Goal: Information Seeking & Learning: Learn about a topic

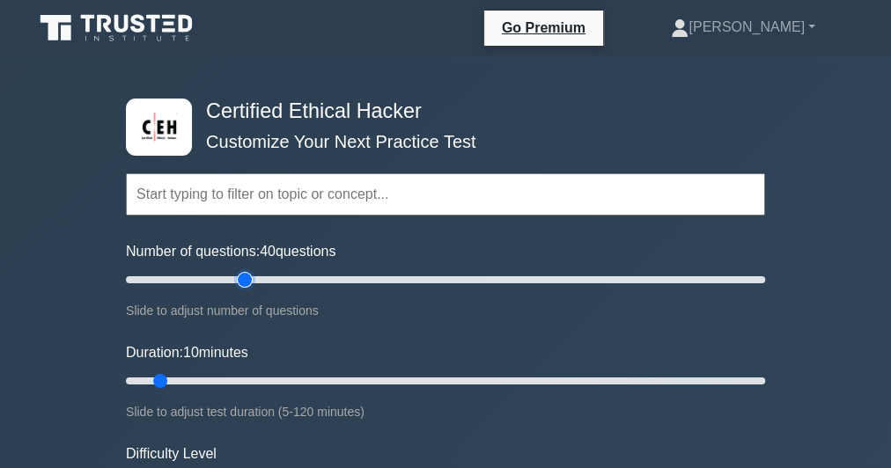
click at [238, 278] on input "Number of questions: 40 questions" at bounding box center [445, 279] width 639 height 21
type input "35"
click at [230, 276] on input "Number of questions: 35 questions" at bounding box center [445, 279] width 639 height 21
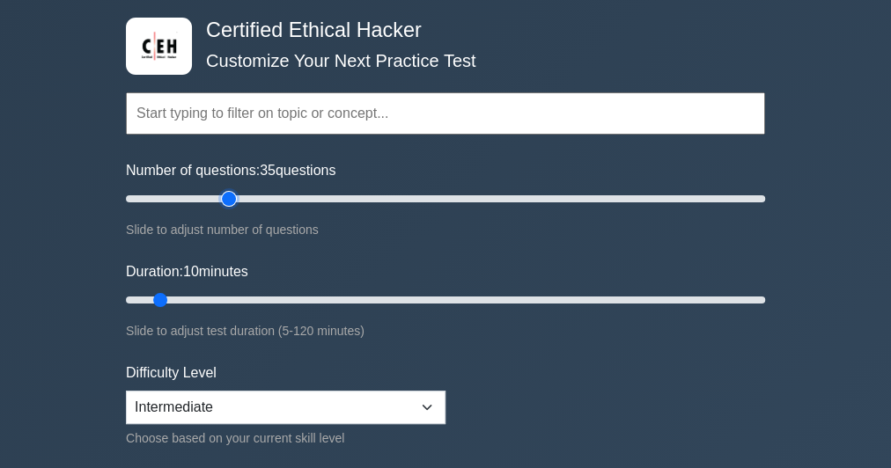
scroll to position [141, 0]
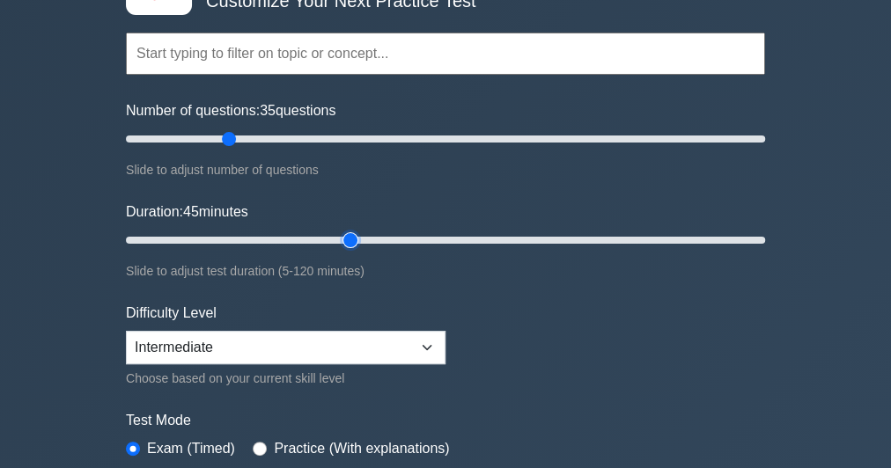
click at [348, 237] on input "Duration: 45 minutes" at bounding box center [445, 240] width 639 height 21
click at [399, 234] on input "Duration: 45 minutes" at bounding box center [445, 240] width 639 height 21
click at [436, 231] on input "Duration: 55 minutes" at bounding box center [445, 240] width 639 height 21
click at [443, 238] on input "Duration: 60 minutes" at bounding box center [445, 240] width 639 height 21
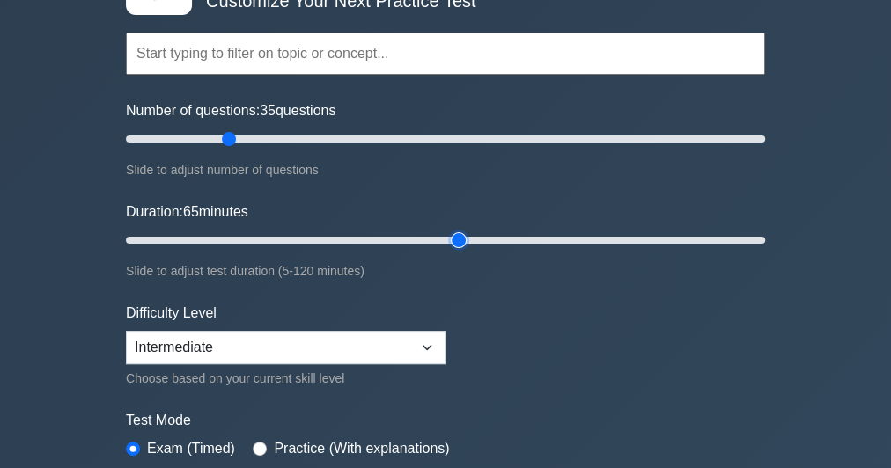
type input "65"
click at [451, 236] on input "Duration: 65 minutes" at bounding box center [445, 240] width 639 height 21
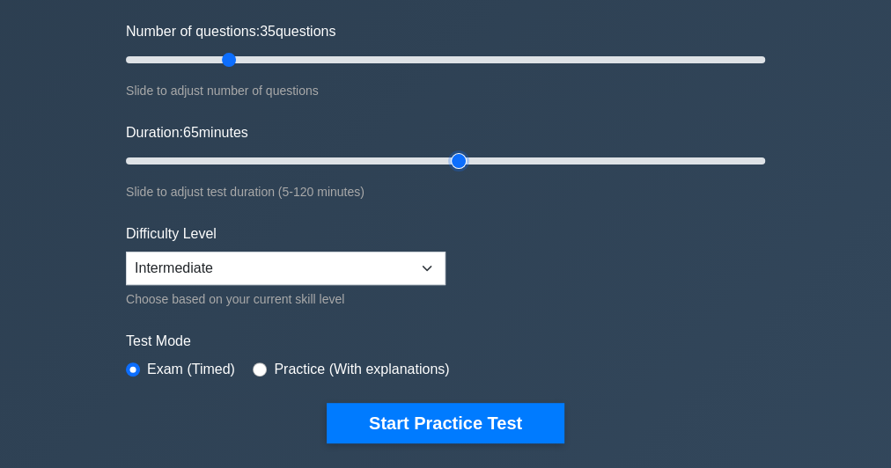
scroll to position [282, 0]
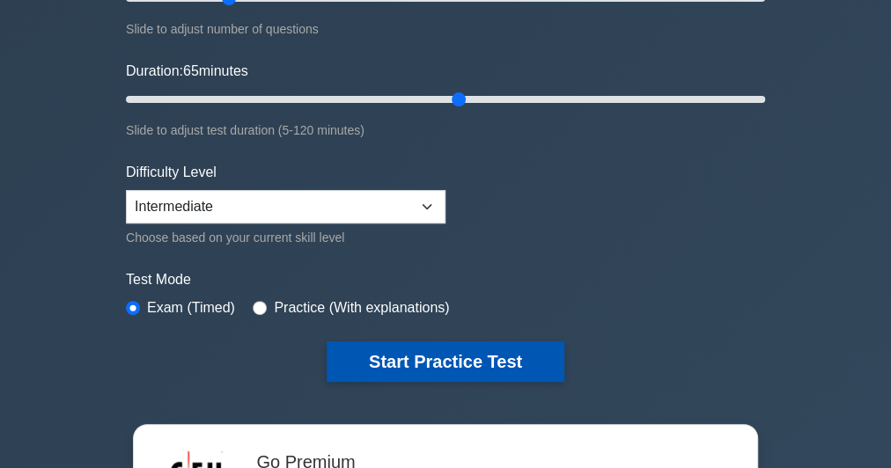
click at [438, 362] on button "Start Practice Test" at bounding box center [445, 361] width 238 height 40
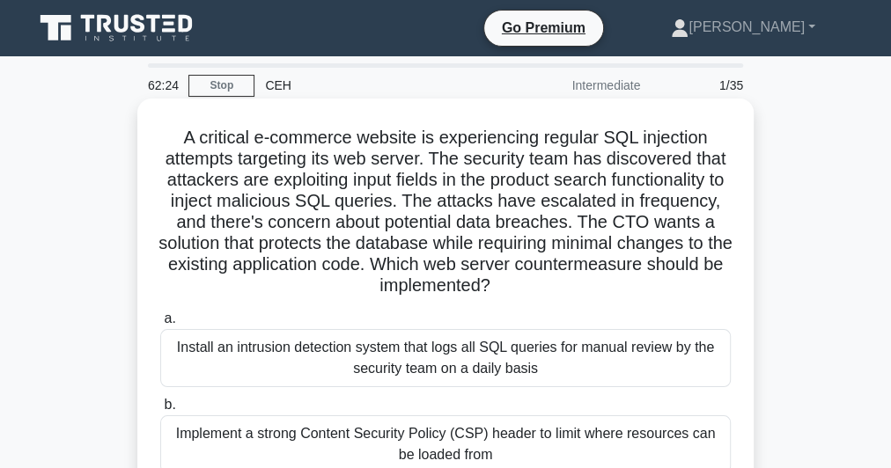
click at [261, 216] on h5 "A critical e-commerce website is experiencing regular SQL injection attempts ta…" at bounding box center [445, 212] width 574 height 171
click at [260, 215] on h5 "A critical e-commerce website is experiencing regular SQL injection attempts ta…" at bounding box center [445, 212] width 574 height 171
click at [260, 213] on h5 "A critical e-commerce website is experiencing regular SQL injection attempts ta…" at bounding box center [445, 212] width 574 height 171
click at [258, 211] on h5 "A critical e-commerce website is experiencing regular SQL injection attempts ta…" at bounding box center [445, 212] width 574 height 171
click at [304, 175] on h5 "A critical e-commerce website is experiencing regular SQL injection attempts ta…" at bounding box center [445, 212] width 574 height 171
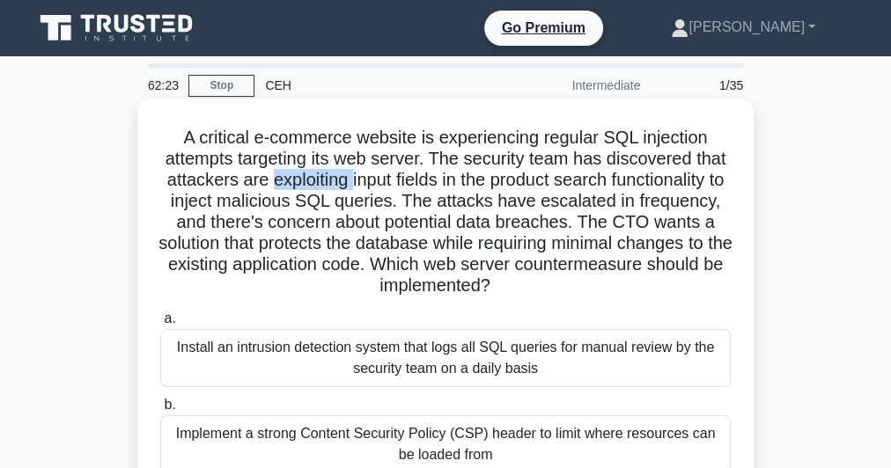
click at [304, 175] on h5 "A critical e-commerce website is experiencing regular SQL injection attempts ta…" at bounding box center [445, 212] width 574 height 171
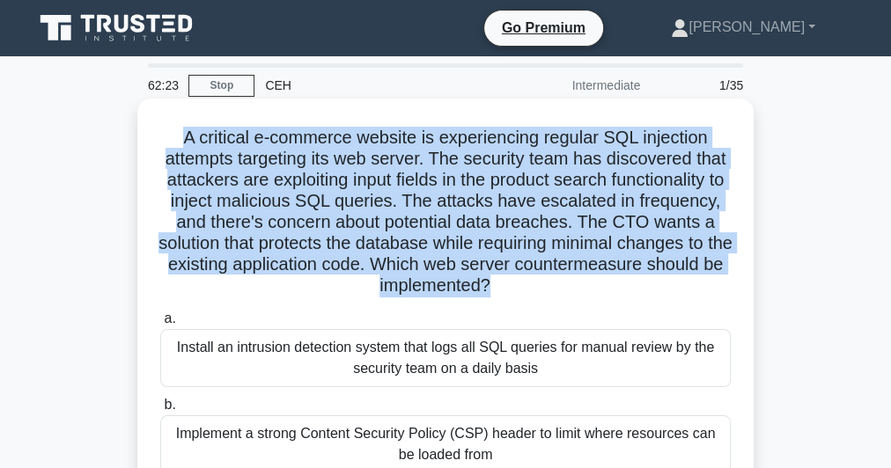
click at [304, 175] on h5 "A critical e-commerce website is experiencing regular SQL injection attempts ta…" at bounding box center [445, 212] width 574 height 171
copy div "A critical e-commerce website is experiencing regular SQL injection attempts ta…"
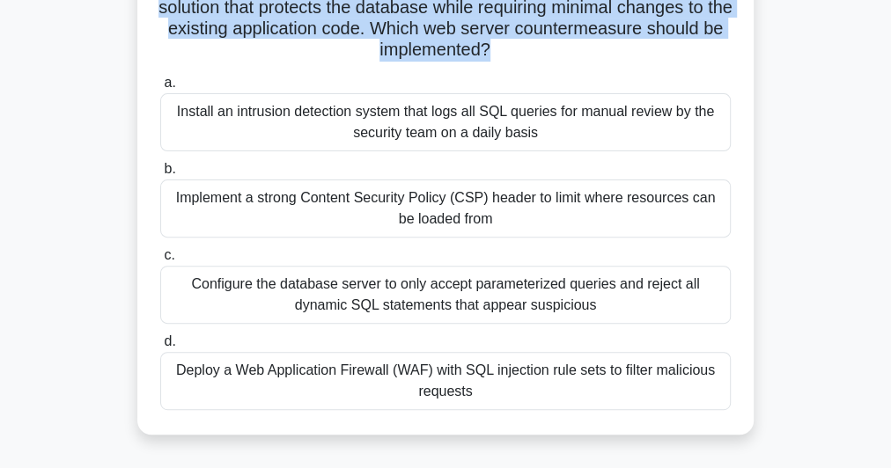
scroll to position [282, 0]
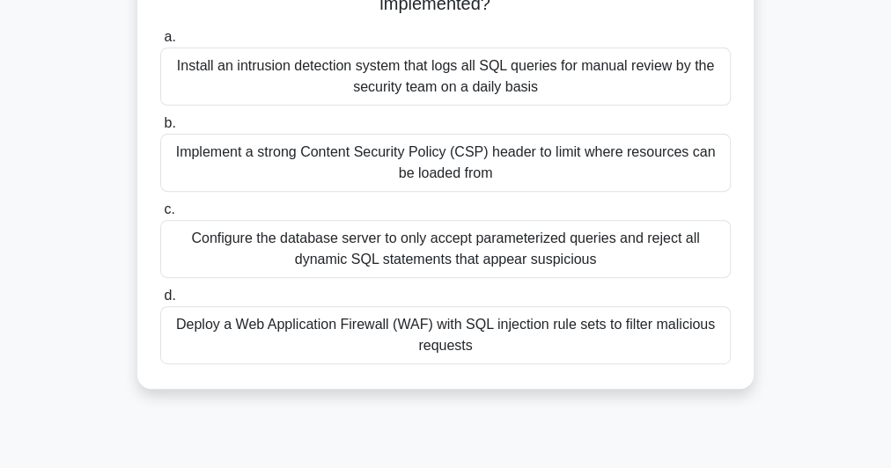
click at [408, 334] on div "Deploy a Web Application Firewall (WAF) with SQL injection rule sets to filter …" at bounding box center [445, 335] width 570 height 58
click at [160, 302] on input "d. Deploy a Web Application Firewall (WAF) with SQL injection rule sets to filt…" at bounding box center [160, 295] width 0 height 11
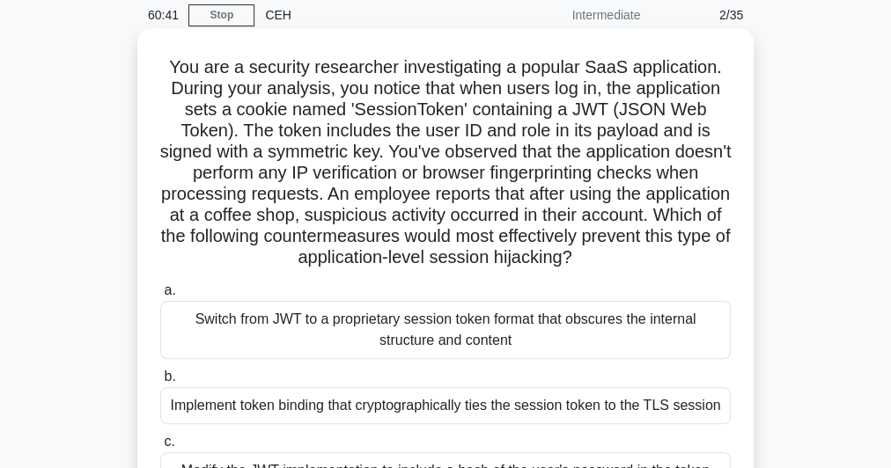
scroll to position [0, 0]
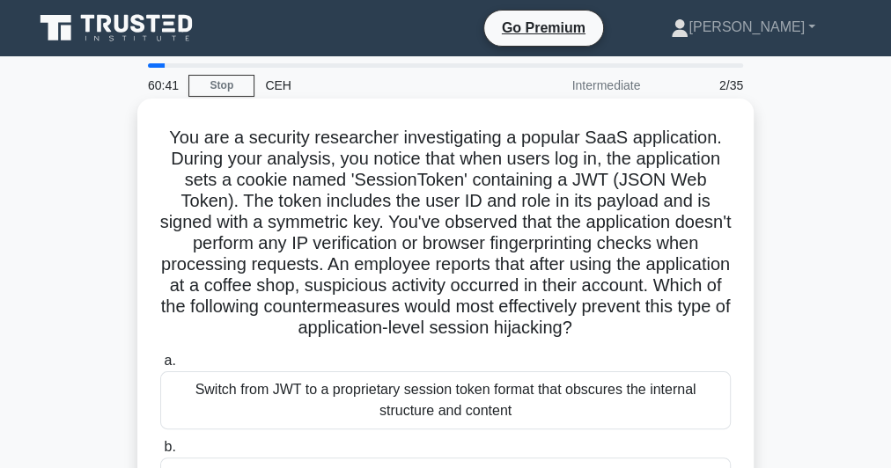
click at [375, 218] on h5 "You are a security researcher investigating a popular SaaS application. During …" at bounding box center [445, 233] width 574 height 213
click at [375, 216] on h5 "You are a security researcher investigating a popular SaaS application. During …" at bounding box center [445, 233] width 574 height 213
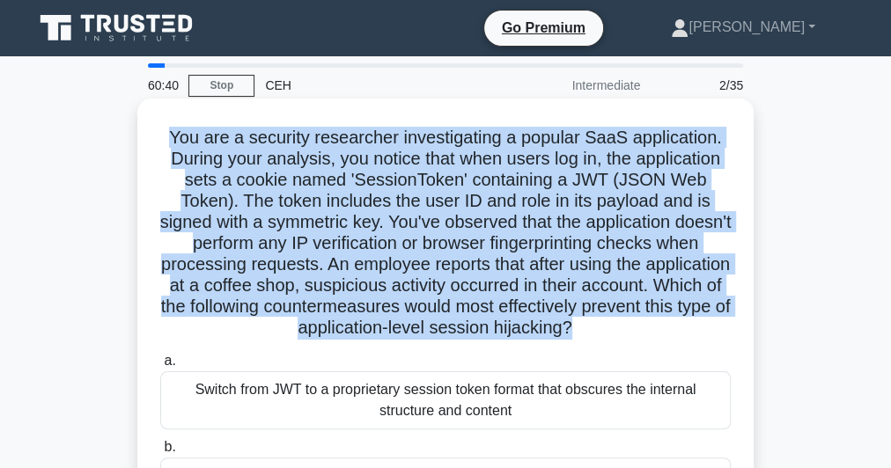
click at [375, 216] on h5 "You are a security researcher investigating a popular SaaS application. During …" at bounding box center [445, 233] width 574 height 213
copy div "You are a security researcher investigating a popular SaaS application. During …"
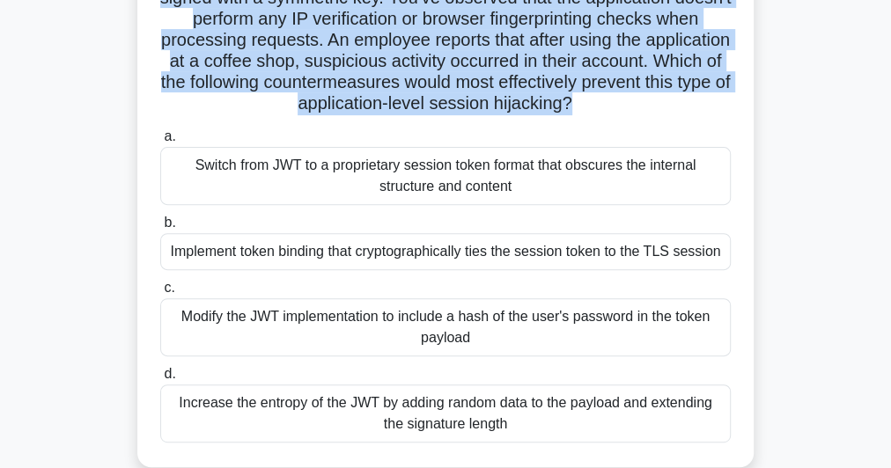
scroll to position [282, 0]
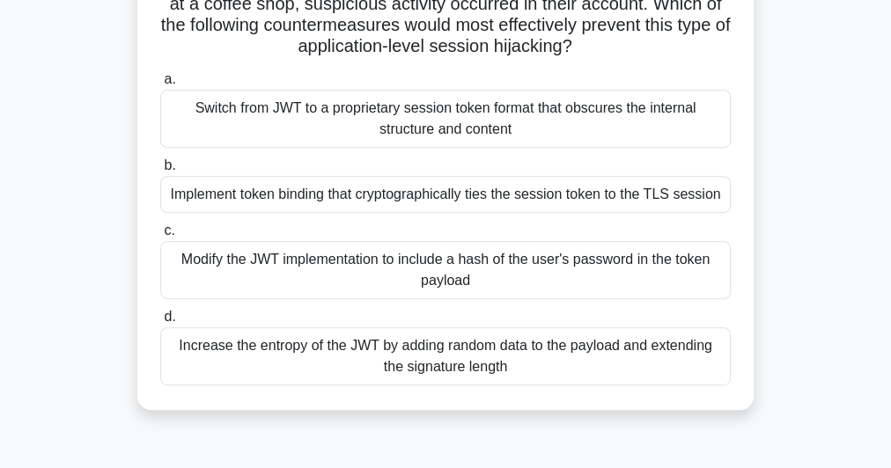
click at [429, 191] on div "Implement token binding that cryptographically ties the session token to the TL…" at bounding box center [445, 194] width 570 height 37
click at [160, 172] on input "b. Implement token binding that cryptographically ties the session token to the…" at bounding box center [160, 165] width 0 height 11
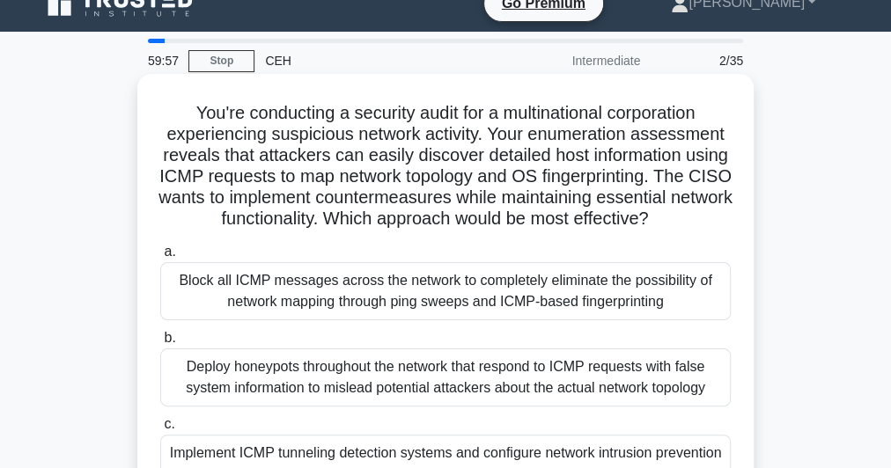
scroll to position [0, 0]
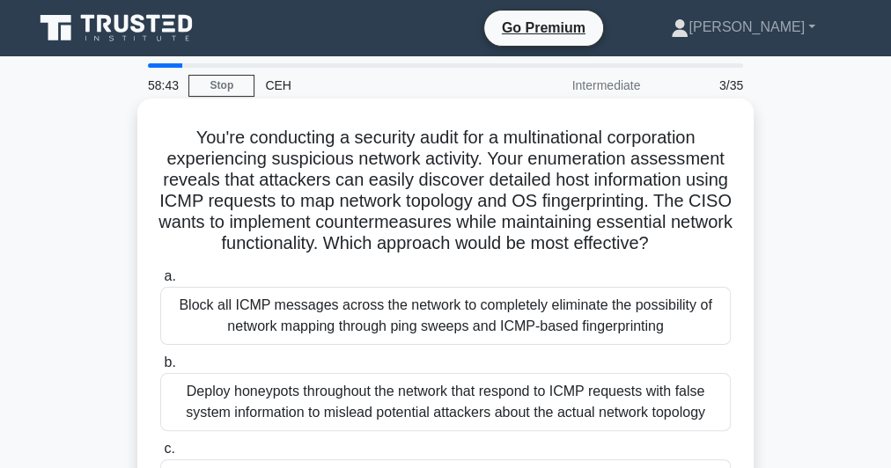
click at [427, 206] on h5 "You're conducting a security audit for a multinational corporation experiencing…" at bounding box center [445, 191] width 574 height 128
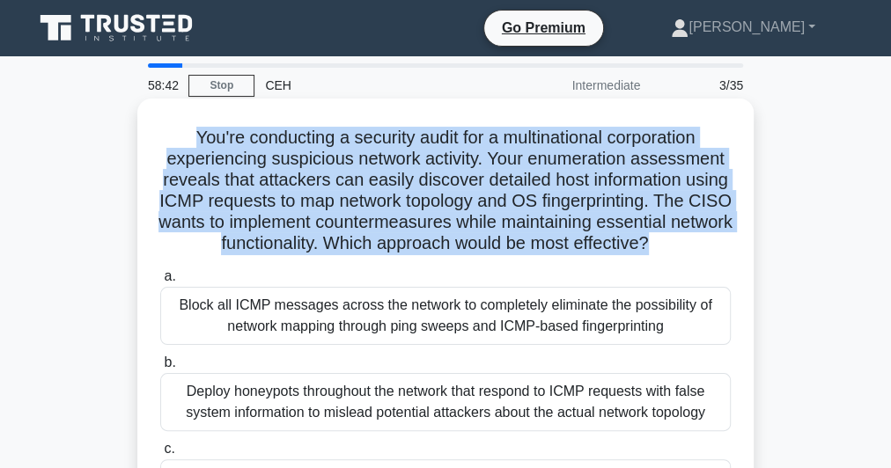
click at [427, 206] on h5 "You're conducting a security audit for a multinational corporation experiencing…" at bounding box center [445, 191] width 574 height 128
copy div "You're conducting a security audit for a multinational corporation experiencing…"
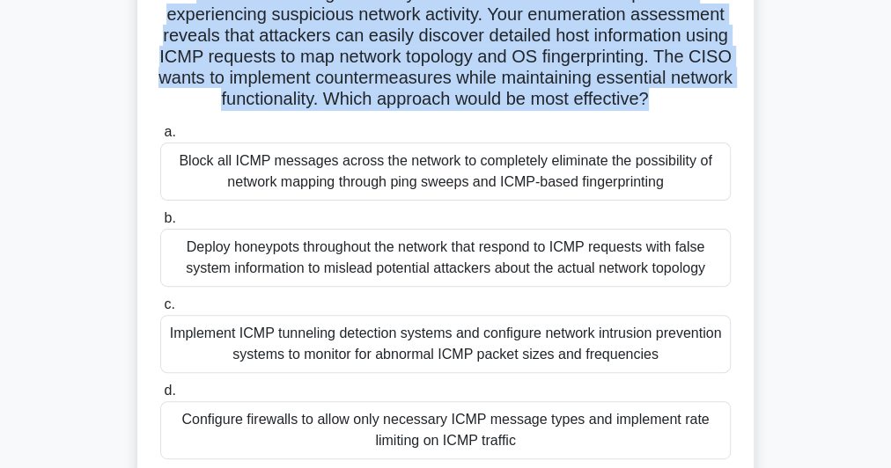
scroll to position [211, 0]
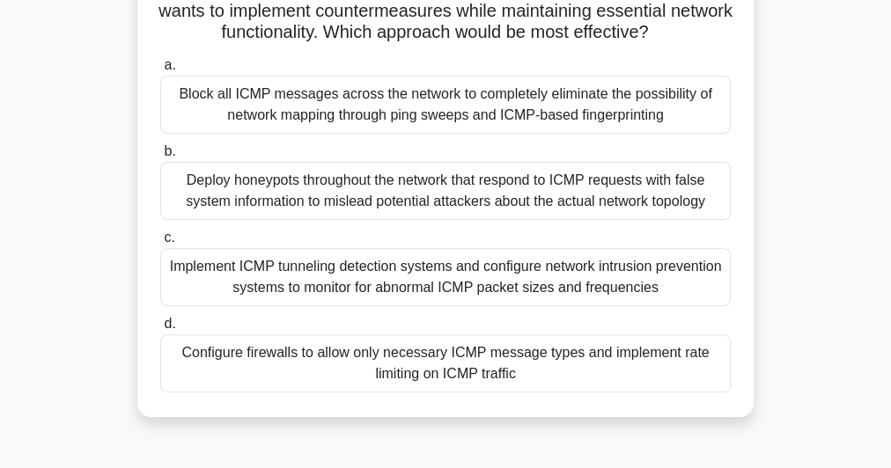
click at [514, 381] on div "Configure firewalls to allow only necessary ICMP message types and implement ra…" at bounding box center [445, 363] width 570 height 58
click at [160, 330] on input "d. Configure firewalls to allow only necessary ICMP message types and implement…" at bounding box center [160, 324] width 0 height 11
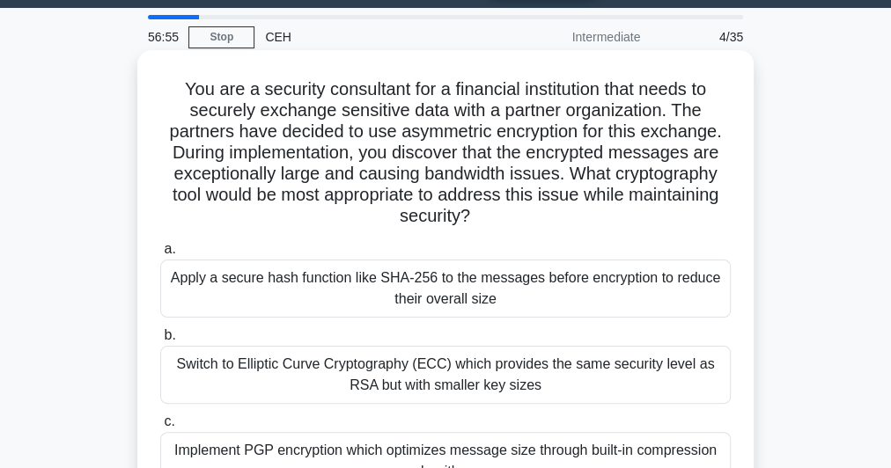
scroll to position [70, 0]
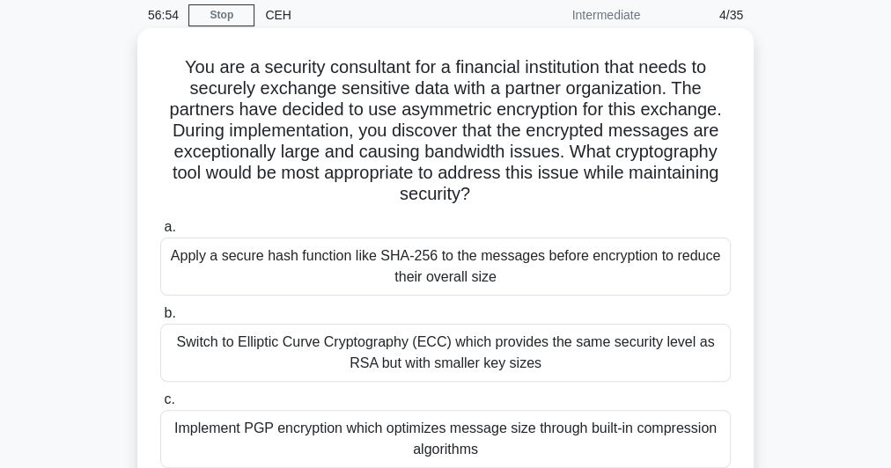
click at [462, 114] on h5 "You are a security consultant for a financial institution that needs to securel…" at bounding box center [445, 131] width 574 height 150
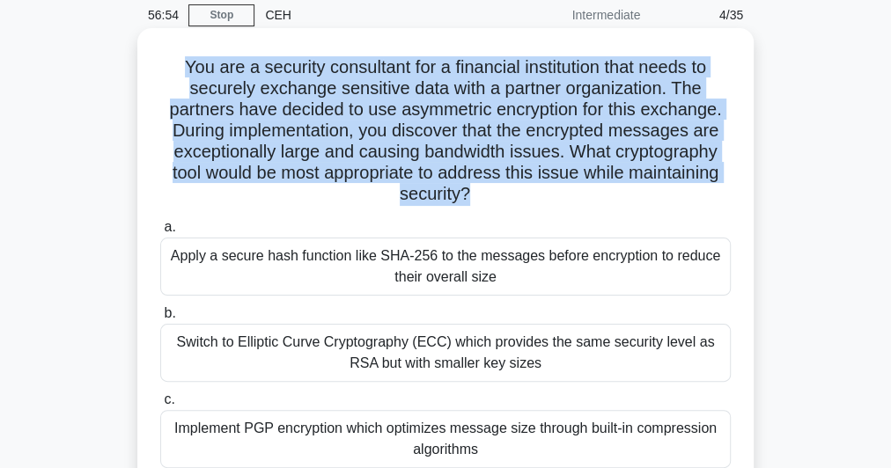
click at [462, 114] on h5 "You are a security consultant for a financial institution that needs to securel…" at bounding box center [445, 131] width 574 height 150
copy div "You are a security consultant for a financial institution that needs to securel…"
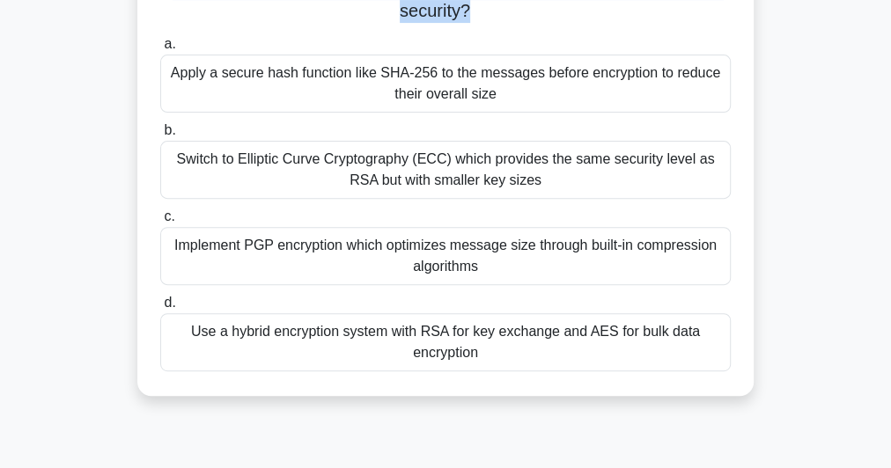
scroll to position [282, 0]
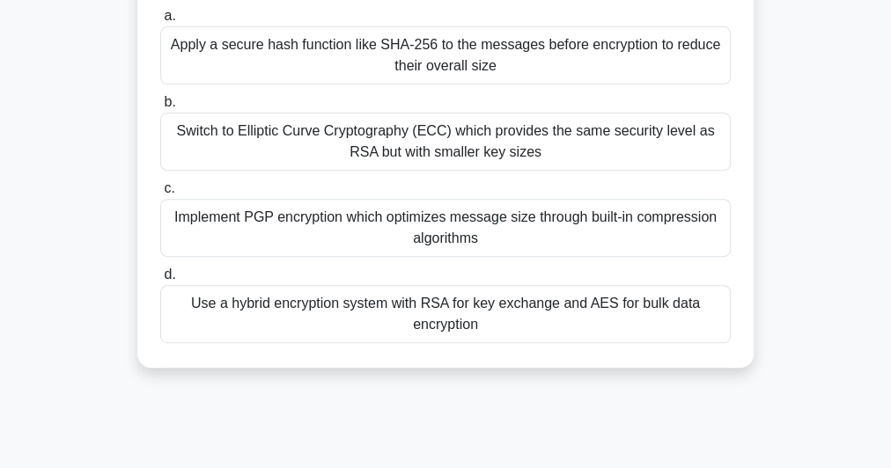
click at [480, 321] on div "Use a hybrid encryption system with RSA for key exchange and AES for bulk data …" at bounding box center [445, 314] width 570 height 58
click at [160, 281] on input "d. Use a hybrid encryption system with RSA for key exchange and AES for bulk da…" at bounding box center [160, 274] width 0 height 11
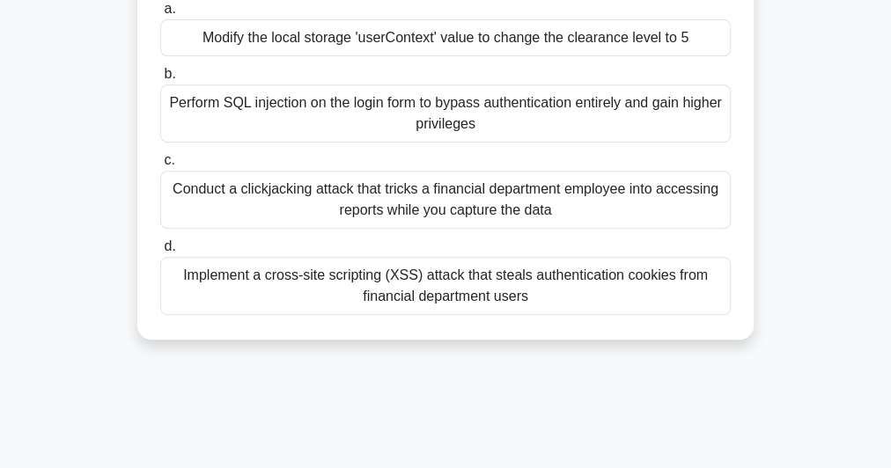
scroll to position [0, 0]
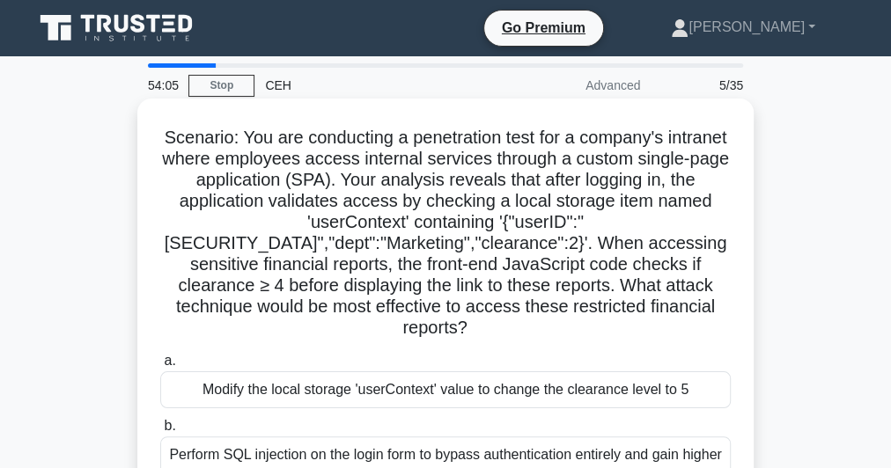
click at [483, 210] on h5 "Scenario: You are conducting a penetration test for a company's intranet where …" at bounding box center [445, 233] width 574 height 213
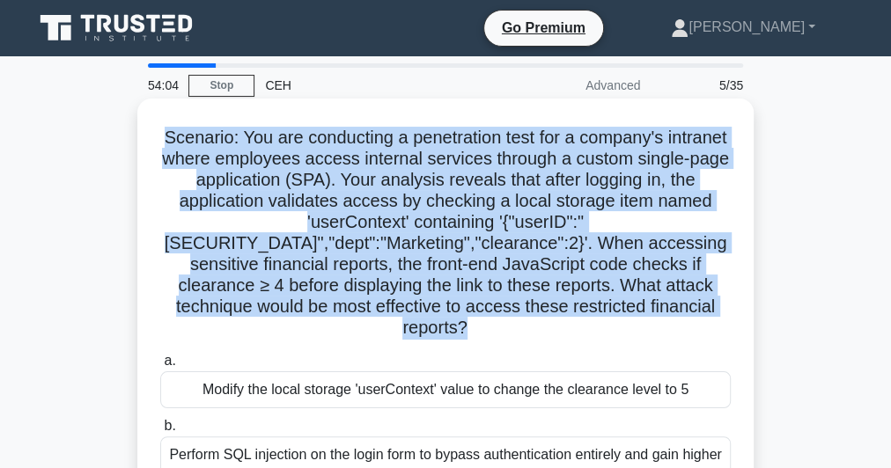
click at [483, 210] on h5 "Scenario: You are conducting a penetration test for a company's intranet where …" at bounding box center [445, 233] width 574 height 213
copy div "Scenario: You are conducting a penetration test for a company's intranet where …"
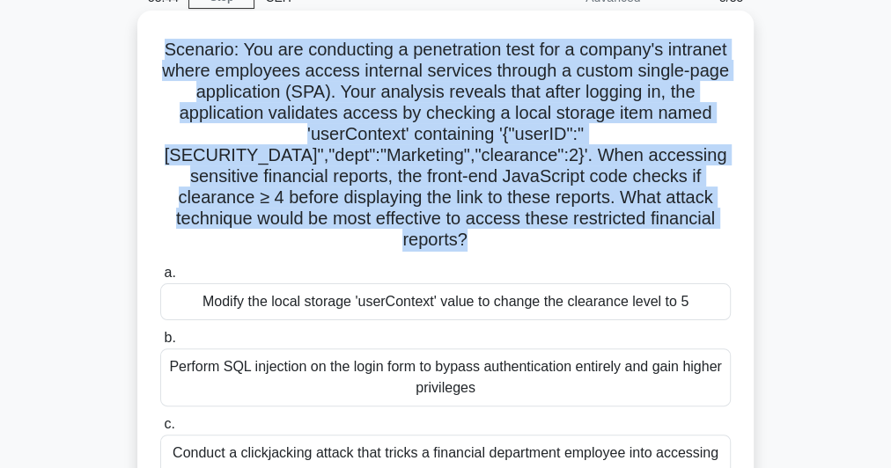
scroll to position [141, 0]
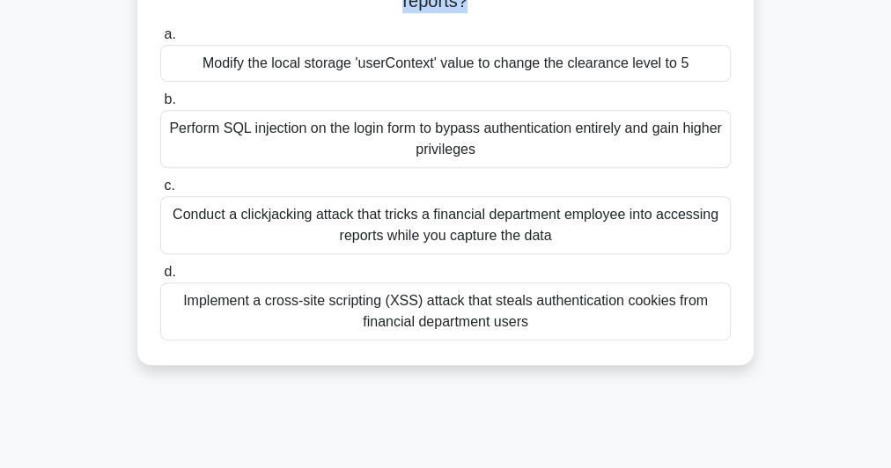
drag, startPoint x: 191, startPoint y: 252, endPoint x: 653, endPoint y: 465, distance: 508.7
click at [653, 465] on div "53:41 Stop CEH Advanced 5/35 Scenario: You are conducting a penetration test fo…" at bounding box center [445, 177] width 845 height 880
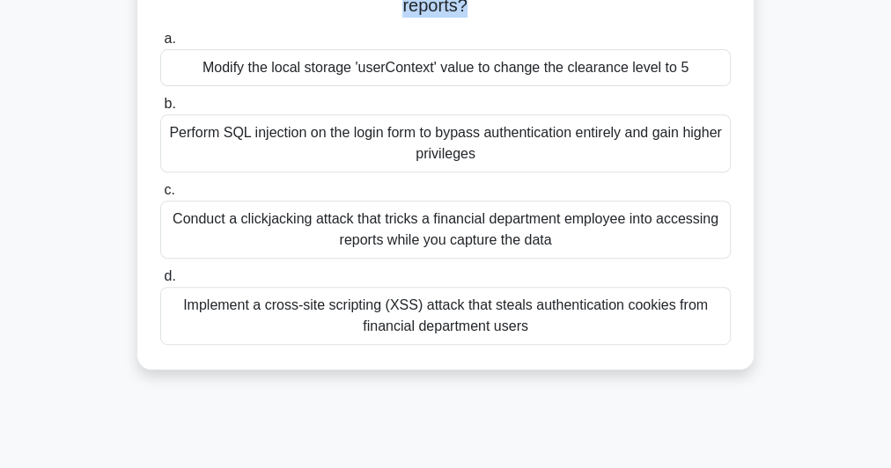
scroll to position [346, 0]
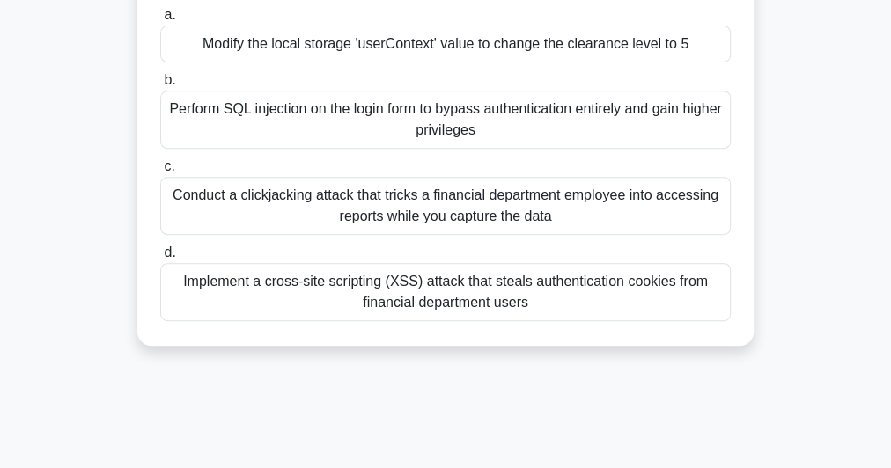
copy div "Modify the local storage 'userContext' value to change the clearance level to 5…"
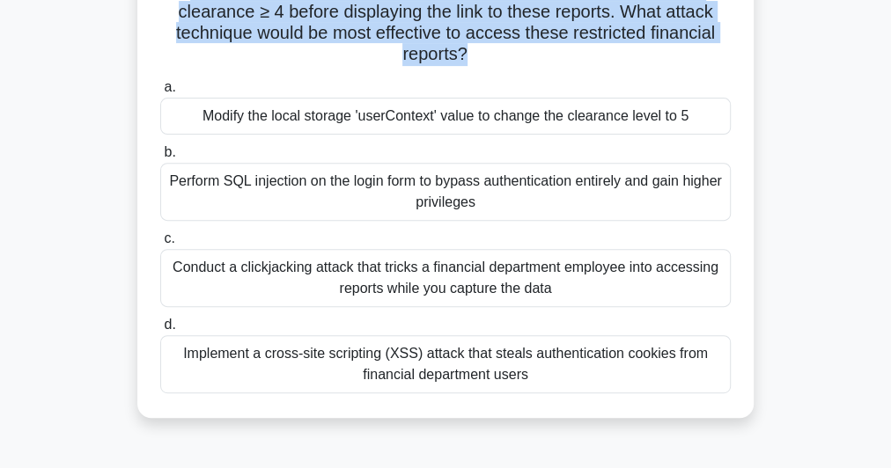
scroll to position [205, 0]
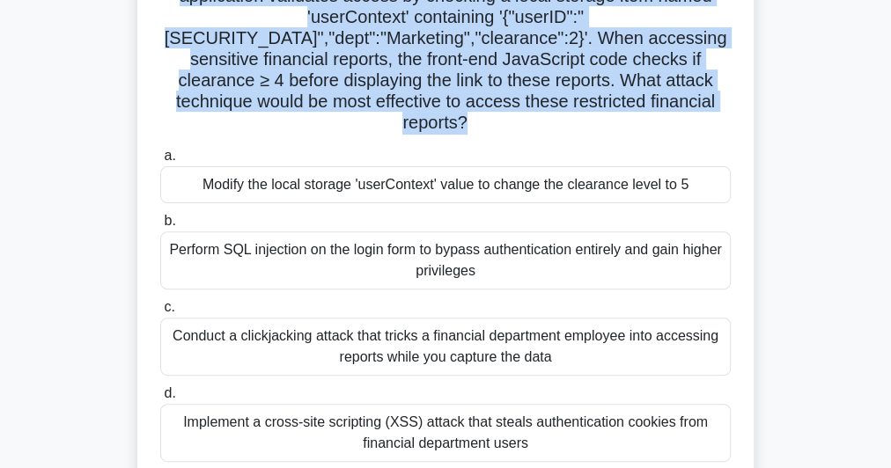
click at [409, 197] on div "Modify the local storage 'userContext' value to change the clearance level to 5" at bounding box center [445, 184] width 570 height 37
click at [160, 162] on input "a. Modify the local storage 'userContext' value to change the clearance level t…" at bounding box center [160, 155] width 0 height 11
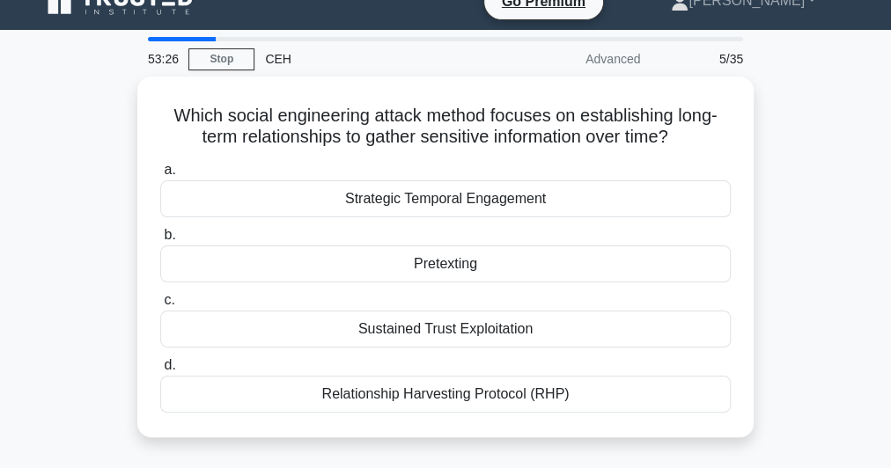
scroll to position [0, 0]
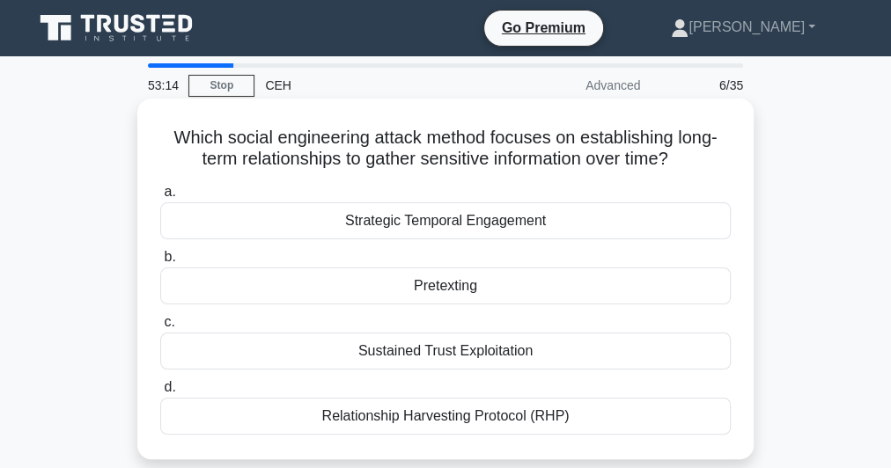
drag, startPoint x: 584, startPoint y: 143, endPoint x: 683, endPoint y: 163, distance: 100.6
click at [683, 163] on h5 "Which social engineering attack method focuses on establishing long-term relati…" at bounding box center [445, 149] width 574 height 44
copy h5 "establishing long-term relationships to gather sensitive information over time?"
click at [471, 275] on div "Pretexting" at bounding box center [445, 286] width 570 height 37
click at [160, 263] on input "b. Pretexting" at bounding box center [160, 257] width 0 height 11
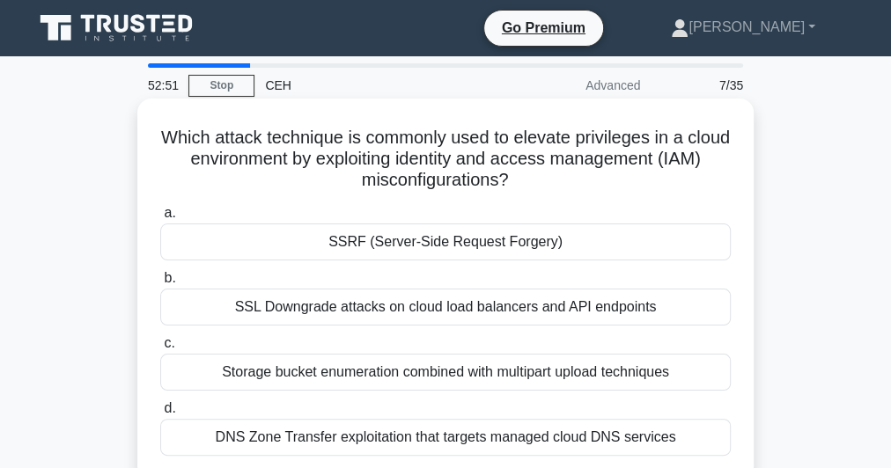
click at [487, 239] on div "SSRF (Server-Side Request Forgery)" at bounding box center [445, 242] width 570 height 37
click at [160, 219] on input "a. SSRF (Server-Side Request Forgery)" at bounding box center [160, 213] width 0 height 11
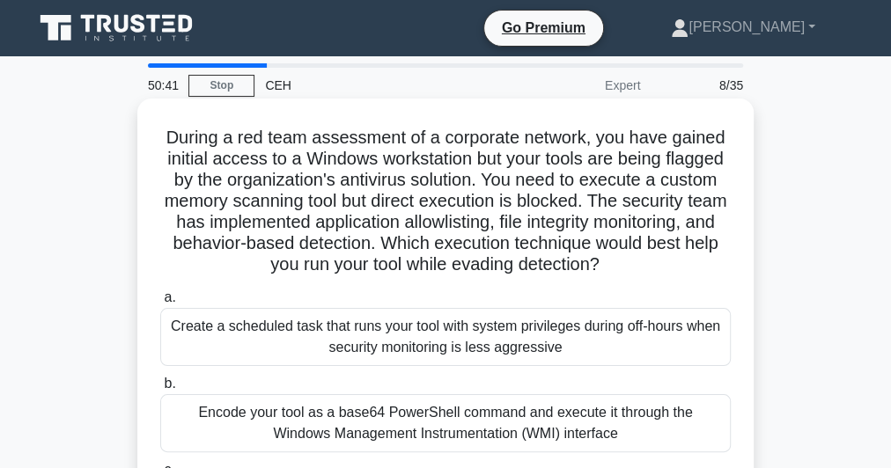
scroll to position [141, 0]
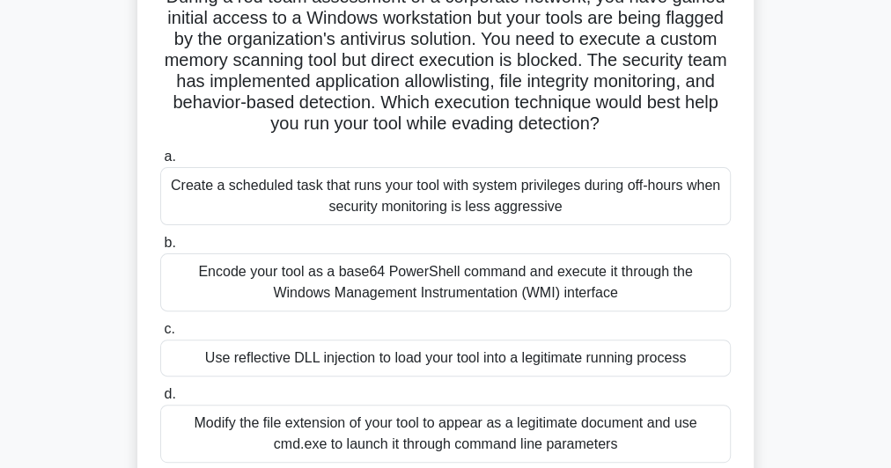
click at [418, 109] on h5 "During a red team assessment of a corporate network, you have gained initial ac…" at bounding box center [445, 61] width 574 height 150
click at [418, 106] on h5 "During a red team assessment of a corporate network, you have gained initial ac…" at bounding box center [445, 61] width 574 height 150
click at [422, 84] on h5 "During a red team assessment of a corporate network, you have gained initial ac…" at bounding box center [445, 61] width 574 height 150
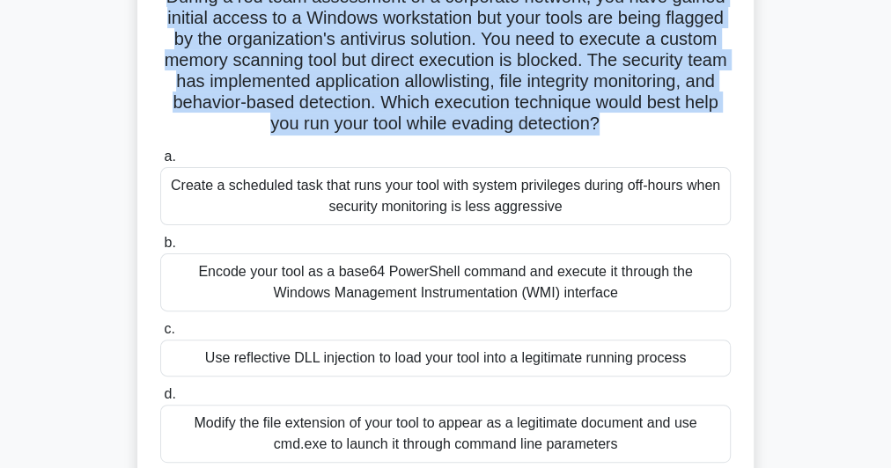
click at [422, 84] on h5 "During a red team assessment of a corporate network, you have gained initial ac…" at bounding box center [445, 61] width 574 height 150
copy div "During a red team assessment of a corporate network, you have gained initial ac…"
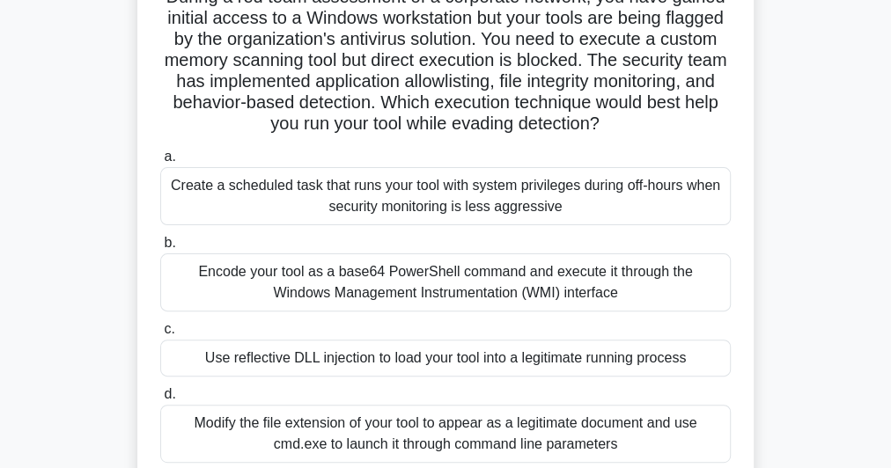
click at [466, 349] on div "Use reflective DLL injection to load your tool into a legitimate running process" at bounding box center [445, 358] width 570 height 37
click at [160, 335] on input "c. Use reflective DLL injection to load your tool into a legitimate running pro…" at bounding box center [160, 329] width 0 height 11
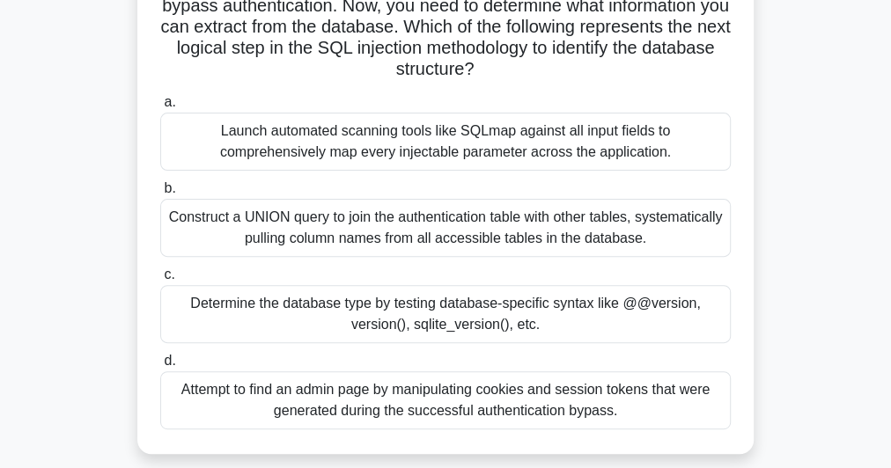
scroll to position [70, 0]
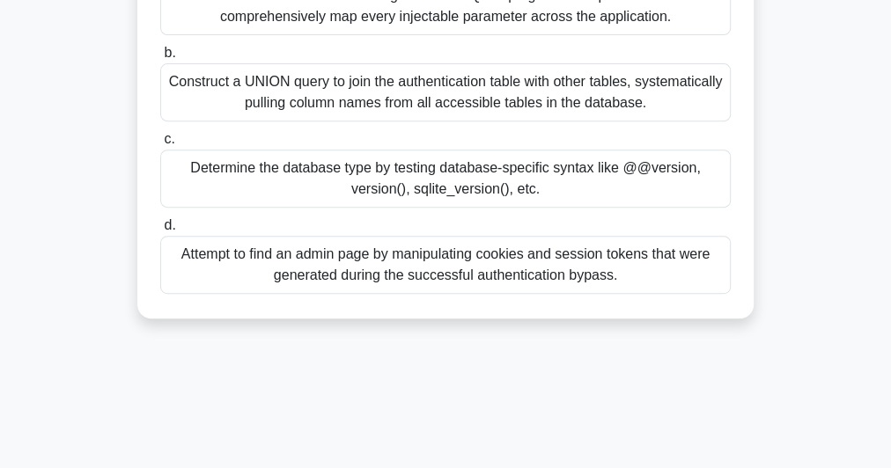
click at [411, 84] on div "Construct a UNION query to join the authentication table with other tables, sys…" at bounding box center [445, 92] width 570 height 58
click at [160, 59] on input "b. Construct a UNION query to join the authentication table with other tables, …" at bounding box center [160, 53] width 0 height 11
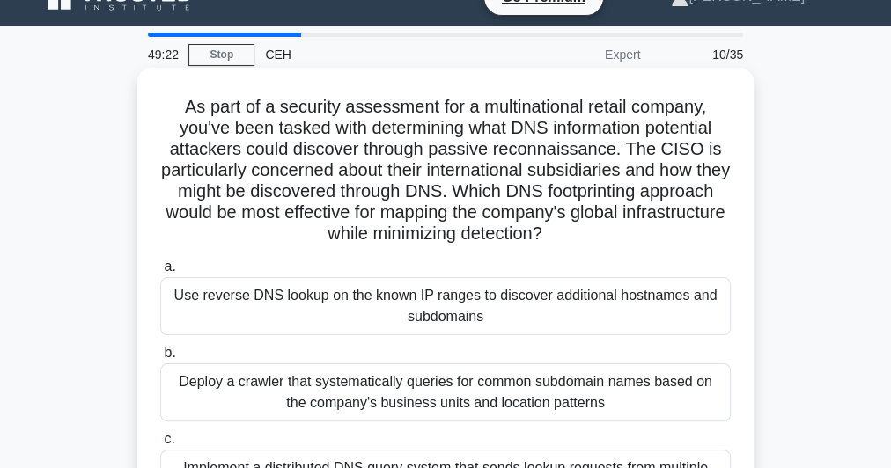
scroll to position [0, 0]
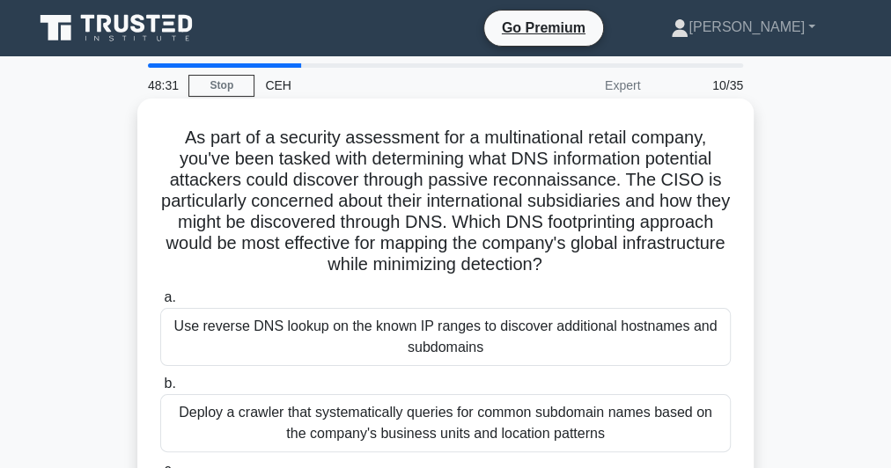
click at [444, 190] on h5 "As part of a security assessment for a multinational retail company, you've bee…" at bounding box center [445, 202] width 574 height 150
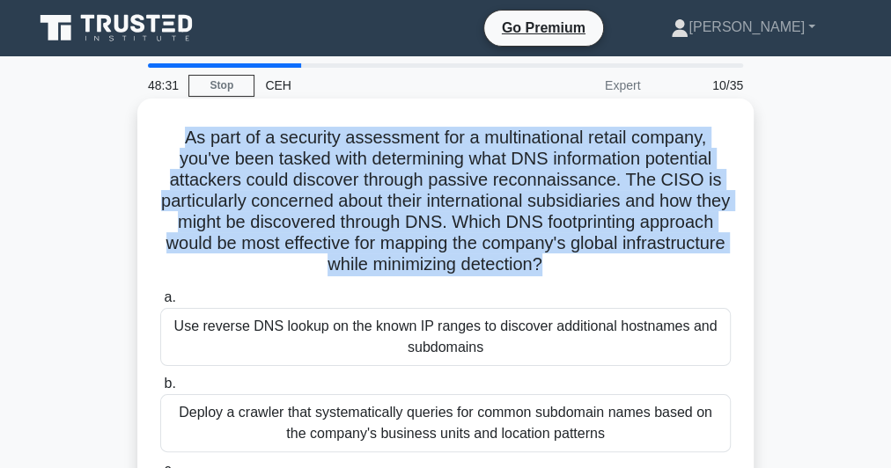
click at [444, 190] on h5 "As part of a security assessment for a multinational retail company, you've bee…" at bounding box center [445, 202] width 574 height 150
copy div "As part of a security assessment for a multinational retail company, you've bee…"
click at [350, 214] on h5 "As part of a security assessment for a multinational retail company, you've bee…" at bounding box center [445, 202] width 574 height 150
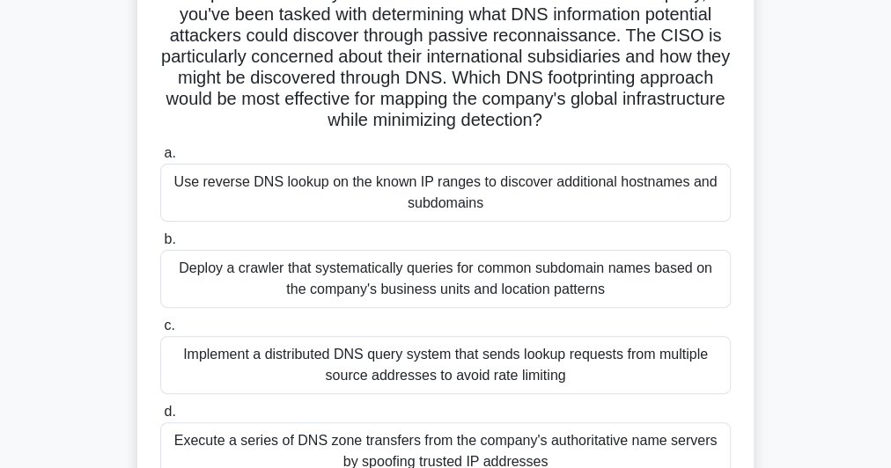
scroll to position [211, 0]
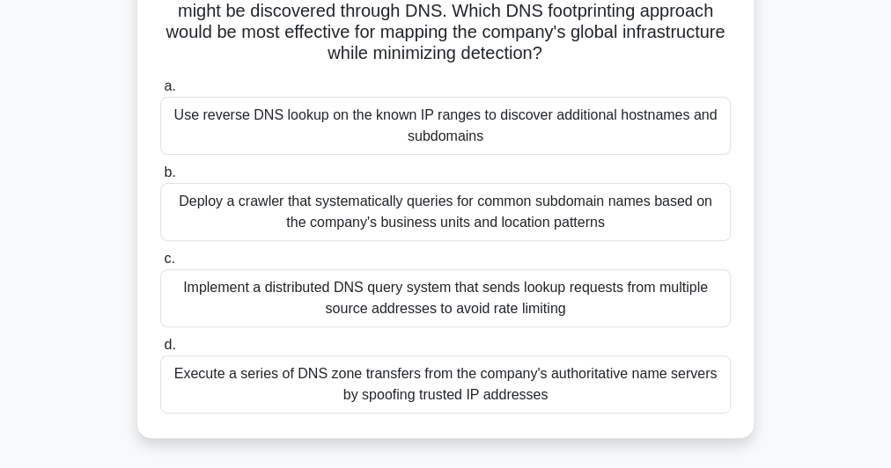
drag, startPoint x: 166, startPoint y: 117, endPoint x: 557, endPoint y: 386, distance: 474.5
click at [579, 412] on div "a. Use reverse DNS lookup on the known IP ranges to discover additional hostnam…" at bounding box center [445, 244] width 591 height 345
copy div "Use reverse DNS lookup on the known IP ranges to discover additional hostnames …"
click at [407, 130] on div "Use reverse DNS lookup on the known IP ranges to discover additional hostnames …" at bounding box center [445, 126] width 570 height 58
click at [160, 92] on input "a. Use reverse DNS lookup on the known IP ranges to discover additional hostnam…" at bounding box center [160, 86] width 0 height 11
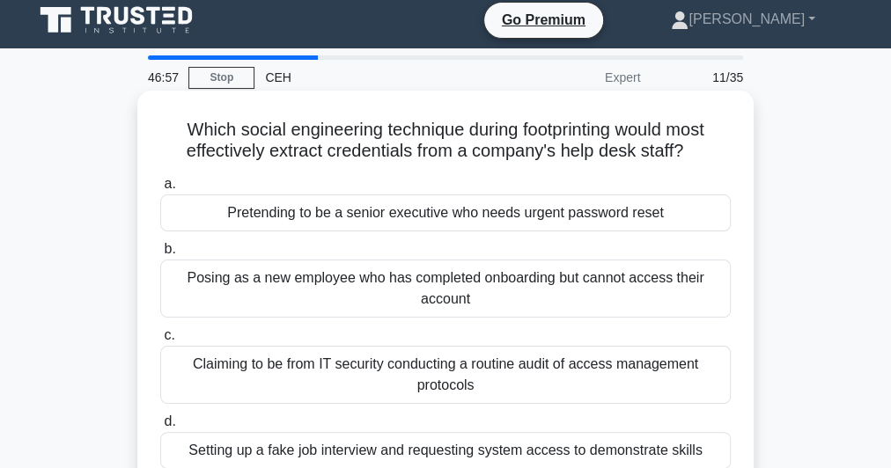
scroll to position [0, 0]
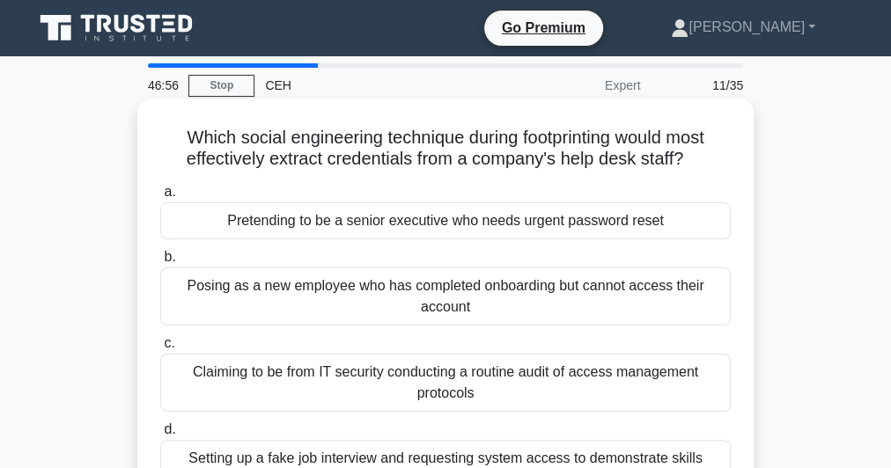
click at [470, 152] on h5 "Which social engineering technique during footprinting would most effectively e…" at bounding box center [445, 149] width 574 height 44
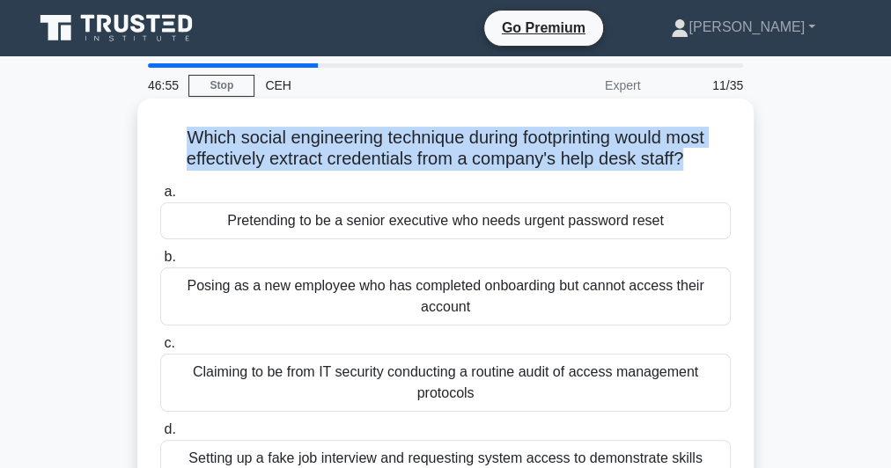
click at [470, 152] on h5 "Which social engineering technique during footprinting would most effectively e…" at bounding box center [445, 149] width 574 height 44
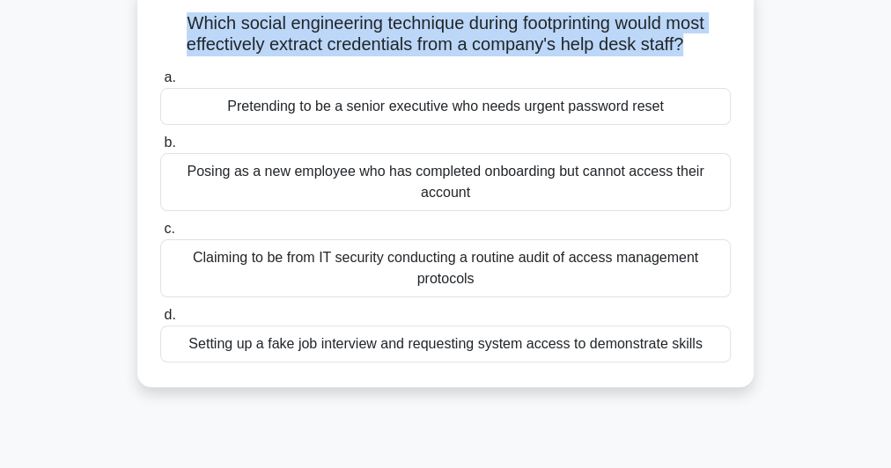
scroll to position [141, 0]
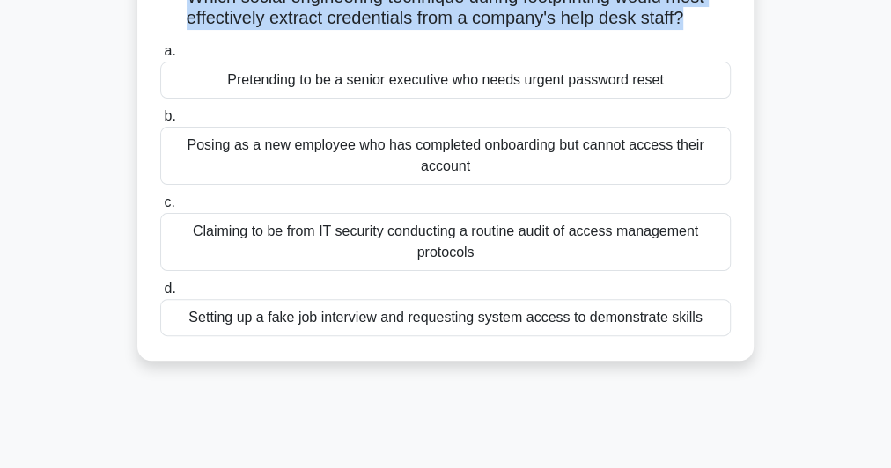
drag, startPoint x: 192, startPoint y: 84, endPoint x: 701, endPoint y: 323, distance: 561.8
click at [701, 323] on div "a. Pretending to be a senior executive who needs urgent password reset b. Posin…" at bounding box center [445, 188] width 591 height 303
click at [388, 84] on div "Pretending to be a senior executive who needs urgent password reset" at bounding box center [445, 80] width 570 height 37
click at [160, 57] on input "a. Pretending to be a senior executive who needs urgent password reset" at bounding box center [160, 51] width 0 height 11
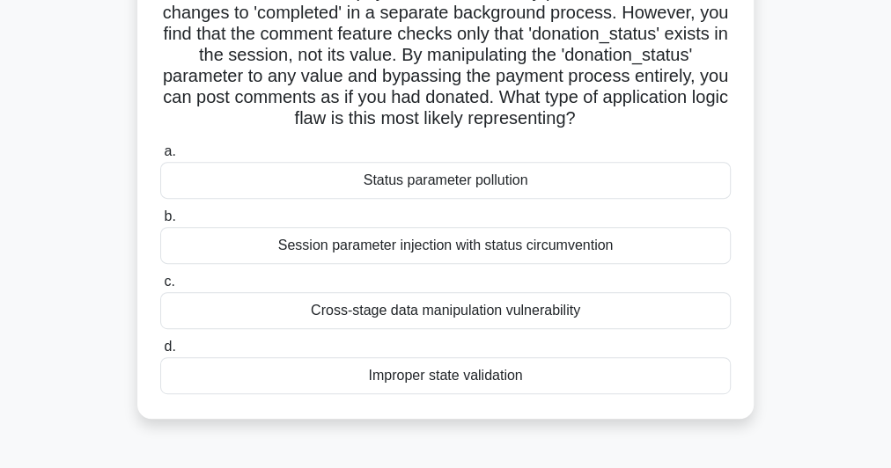
scroll to position [316, 0]
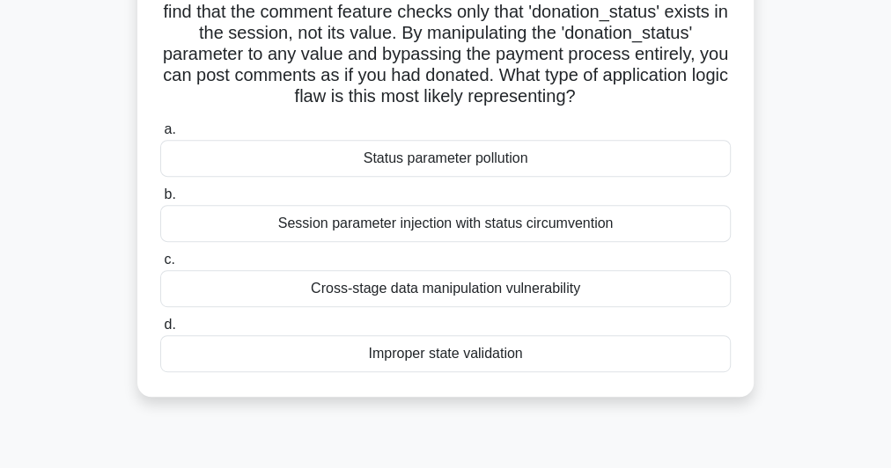
click at [481, 242] on div "Session parameter injection with status circumvention" at bounding box center [445, 223] width 570 height 37
click at [160, 201] on input "b. Session parameter injection with status circumvention" at bounding box center [160, 194] width 0 height 11
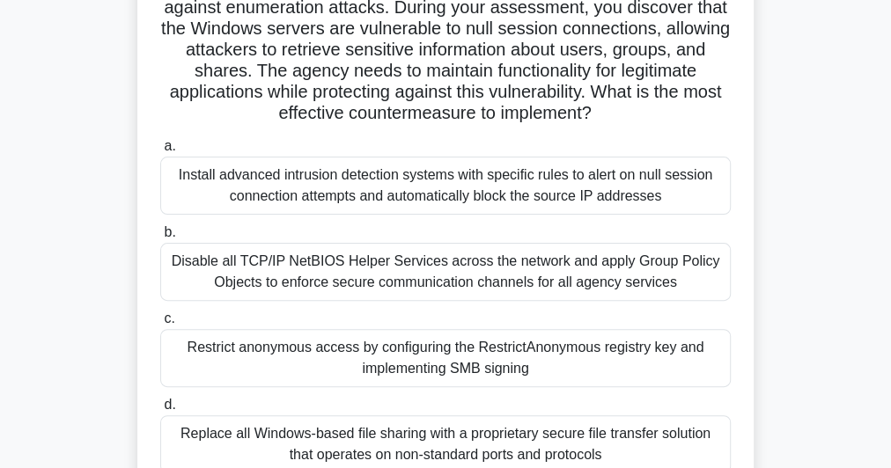
scroll to position [211, 0]
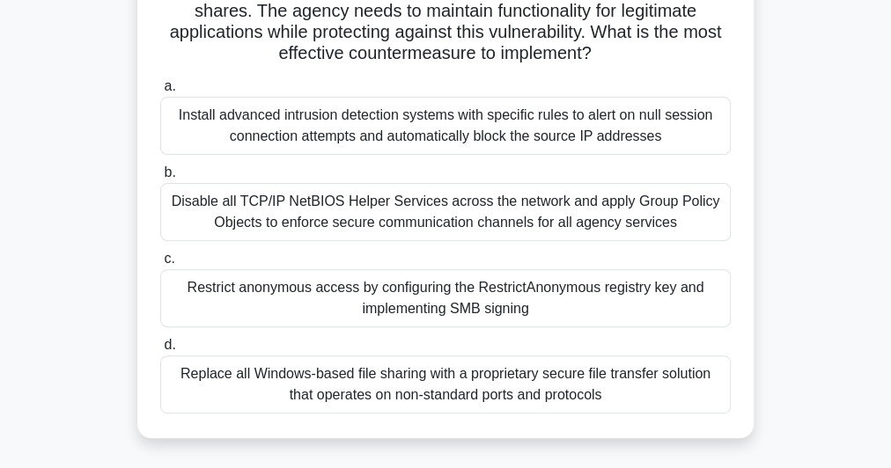
click at [382, 285] on div "Restrict anonymous access by configuring the RestrictAnonymous registry key and…" at bounding box center [445, 298] width 570 height 58
click at [160, 265] on input "c. Restrict anonymous access by configuring the RestrictAnonymous registry key …" at bounding box center [160, 258] width 0 height 11
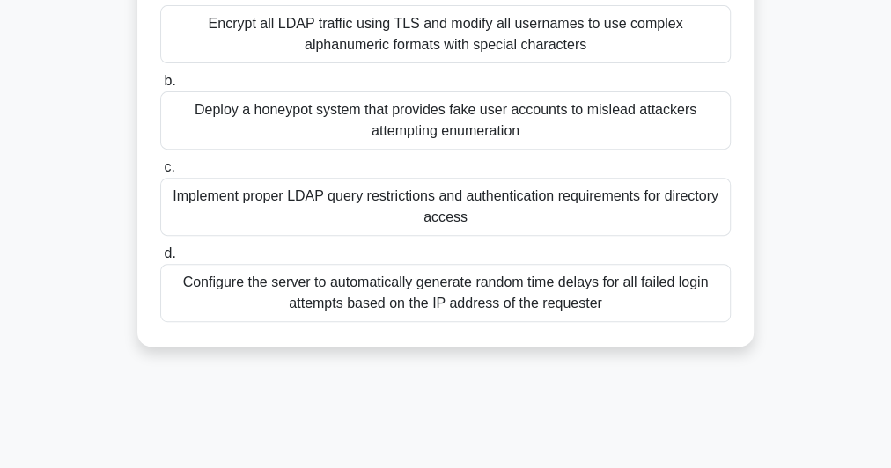
scroll to position [70, 0]
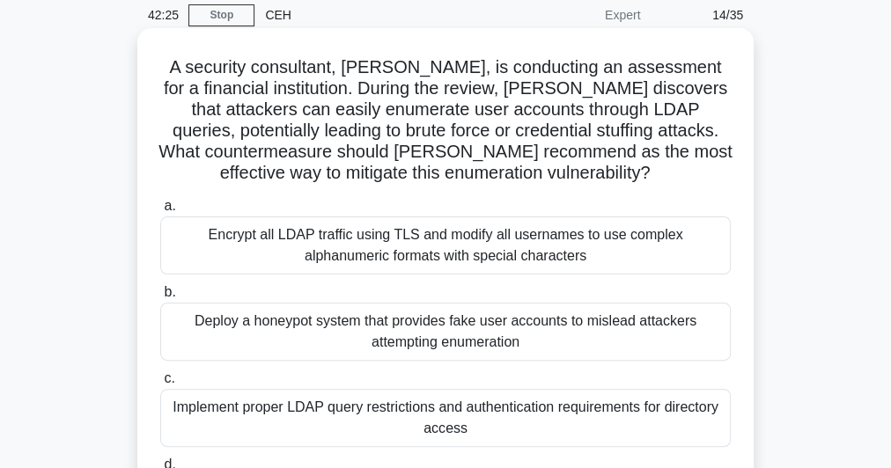
click at [354, 414] on div "Implement proper LDAP query restrictions and authentication requirements for di…" at bounding box center [445, 418] width 570 height 58
click at [160, 385] on input "c. Implement proper LDAP query restrictions and authentication requirements for…" at bounding box center [160, 378] width 0 height 11
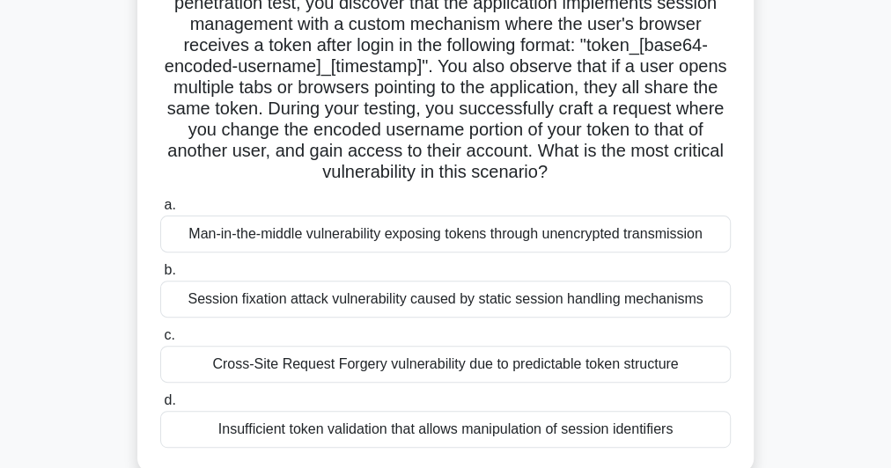
scroll to position [209, 0]
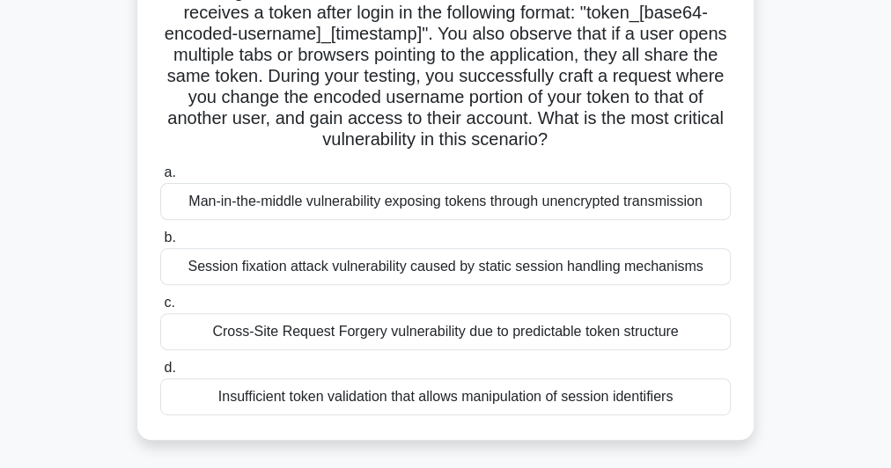
click at [440, 400] on div "Insufficient token validation that allows manipulation of session identifiers" at bounding box center [445, 396] width 570 height 37
click at [160, 374] on input "d. Insufficient token validation that allows manipulation of session identifiers" at bounding box center [160, 368] width 0 height 11
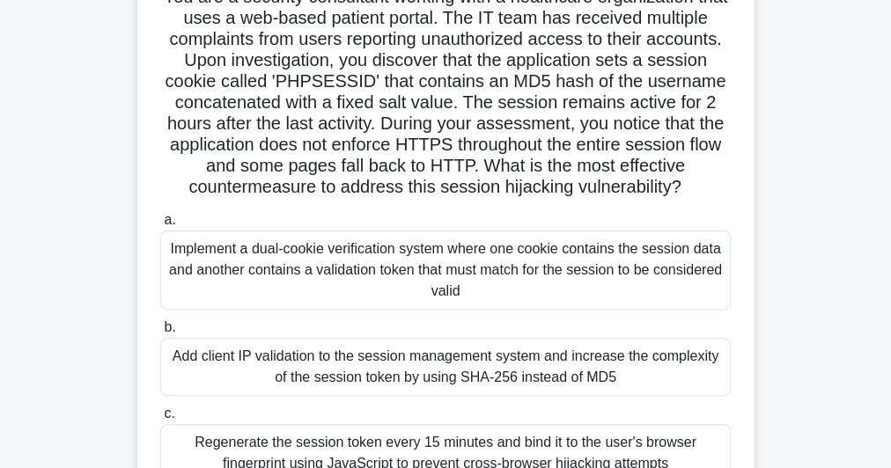
scroll to position [422, 0]
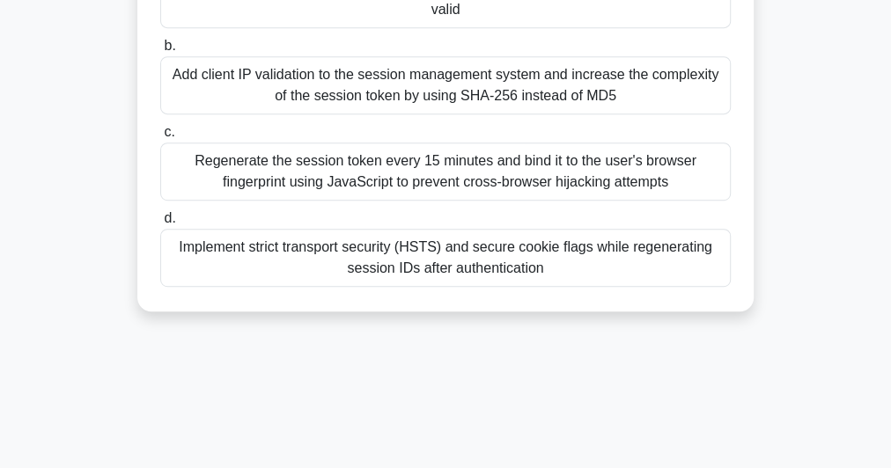
click at [453, 245] on div "Implement strict transport security (HSTS) and secure cookie flags while regene…" at bounding box center [445, 258] width 570 height 58
click at [160, 224] on input "d. Implement strict transport security (HSTS) and secure cookie flags while reg…" at bounding box center [160, 218] width 0 height 11
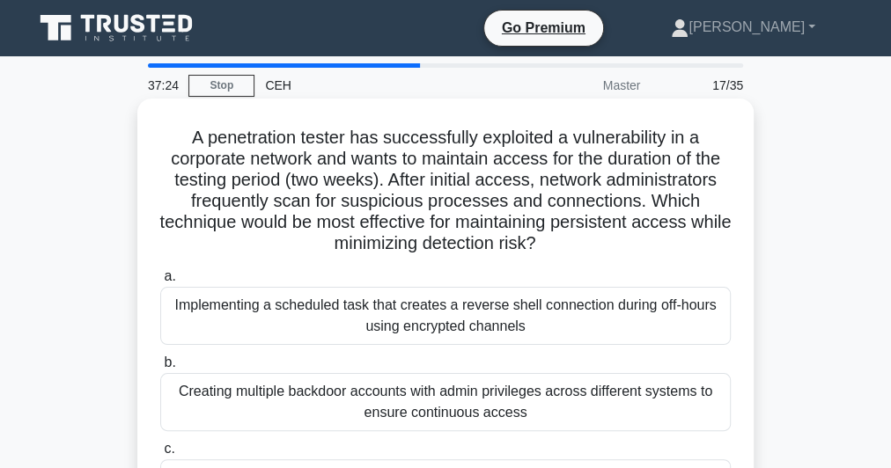
scroll to position [70, 0]
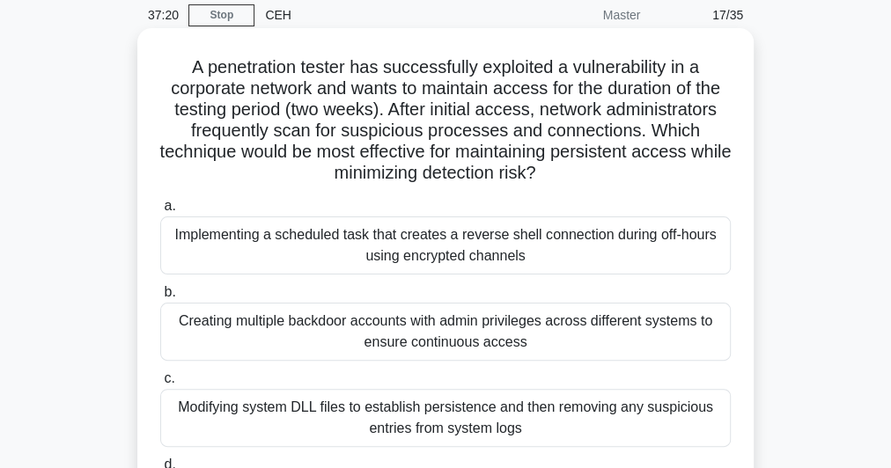
click at [389, 95] on h5 "A penetration tester has successfully exploited a vulnerability in a corporate …" at bounding box center [445, 120] width 574 height 128
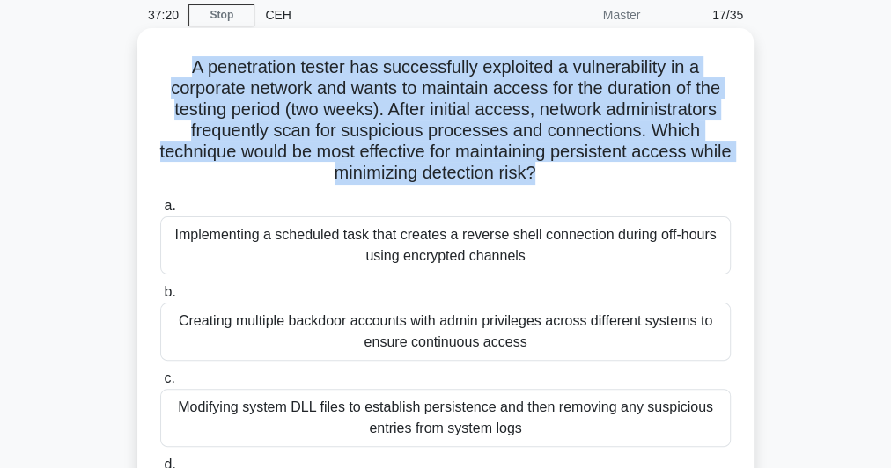
click at [389, 95] on h5 "A penetration tester has successfully exploited a vulnerability in a corporate …" at bounding box center [445, 120] width 574 height 128
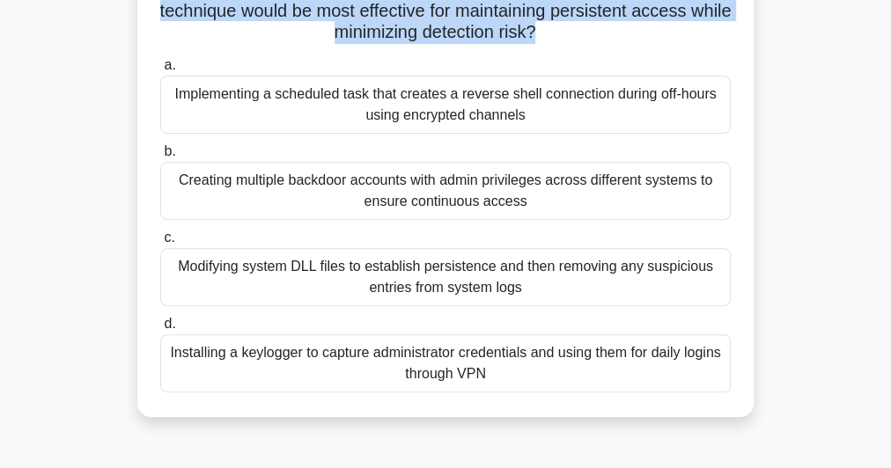
drag, startPoint x: 529, startPoint y: 382, endPoint x: 174, endPoint y: 93, distance: 457.3
click at [174, 93] on div "a. Implementing a scheduled task that creates a reverse shell connection during…" at bounding box center [445, 223] width 591 height 345
click at [223, 366] on div "Installing a keylogger to capture administrator credentials and using them for …" at bounding box center [445, 363] width 570 height 58
click at [160, 330] on input "d. Installing a keylogger to capture administrator credentials and using them f…" at bounding box center [160, 324] width 0 height 11
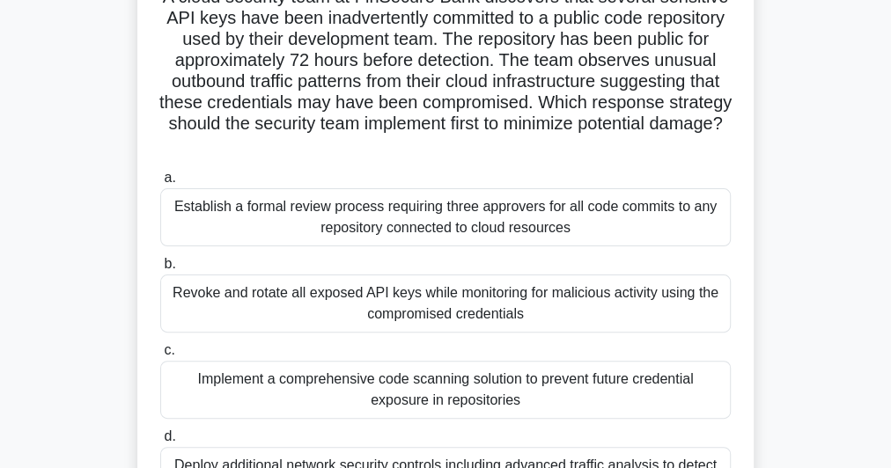
scroll to position [282, 0]
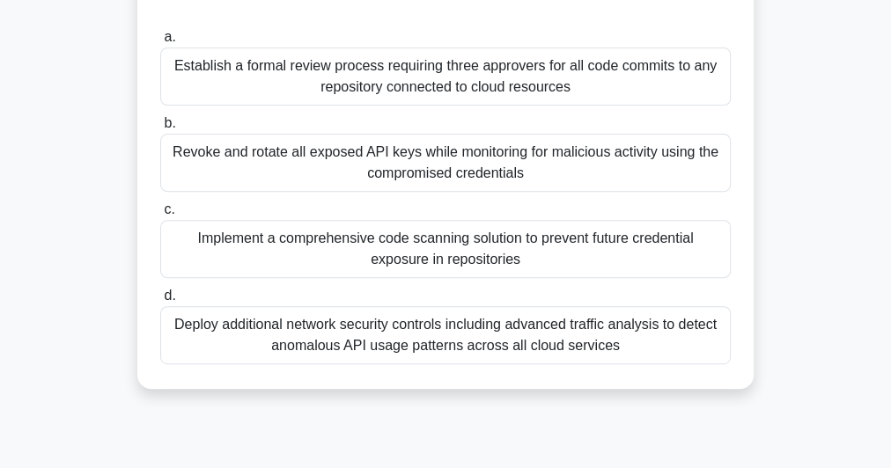
click at [501, 172] on div "Revoke and rotate all exposed API keys while monitoring for malicious activity …" at bounding box center [445, 163] width 570 height 58
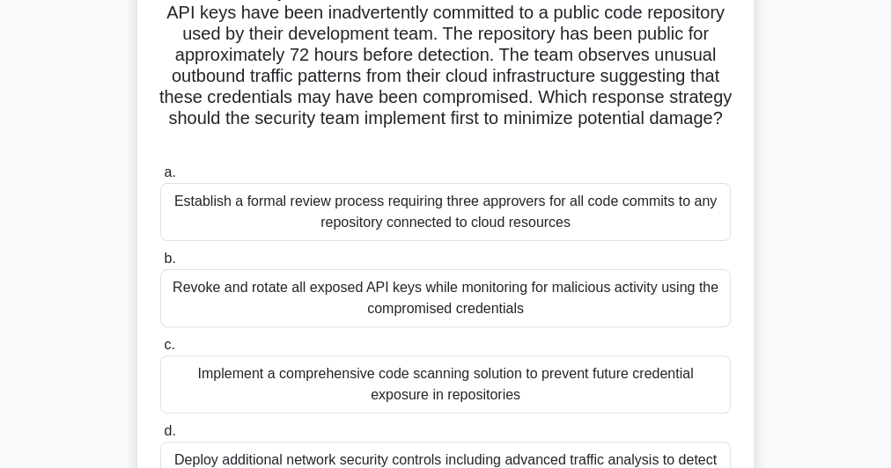
scroll to position [70, 0]
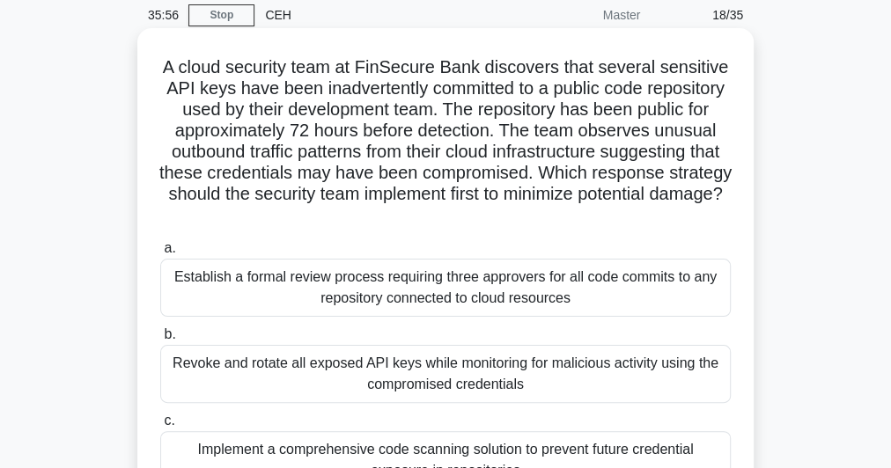
click at [440, 376] on div "Revoke and rotate all exposed API keys while monitoring for malicious activity …" at bounding box center [445, 374] width 570 height 58
click at [160, 341] on input "b. Revoke and rotate all exposed API keys while monitoring for malicious activi…" at bounding box center [160, 334] width 0 height 11
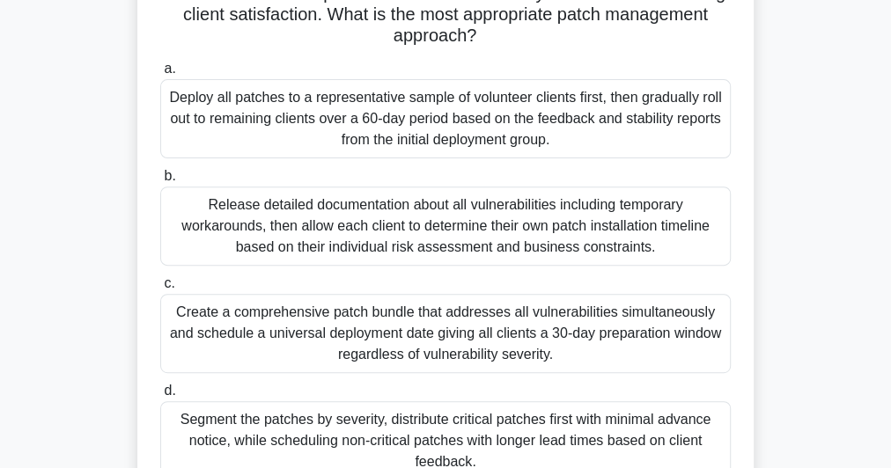
scroll to position [211, 0]
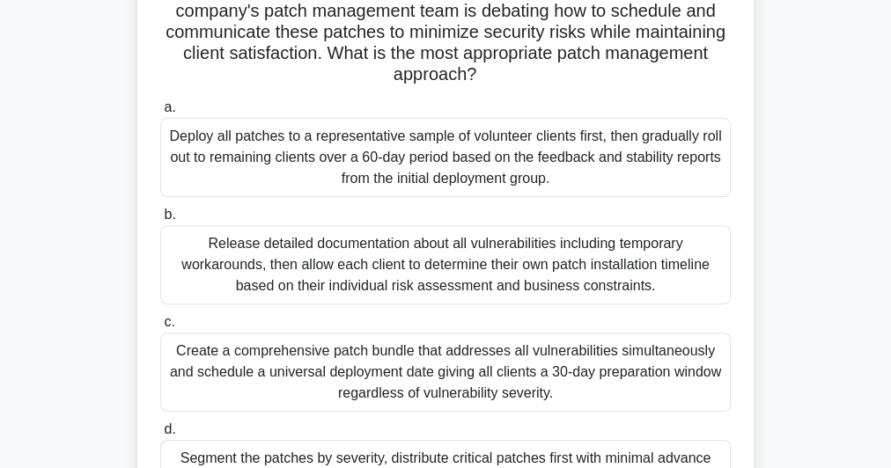
click at [367, 267] on div "Release detailed documentation about all vulnerabilities including temporary wo…" at bounding box center [445, 264] width 570 height 79
click at [160, 221] on input "b. Release detailed documentation about all vulnerabilities including temporary…" at bounding box center [160, 214] width 0 height 11
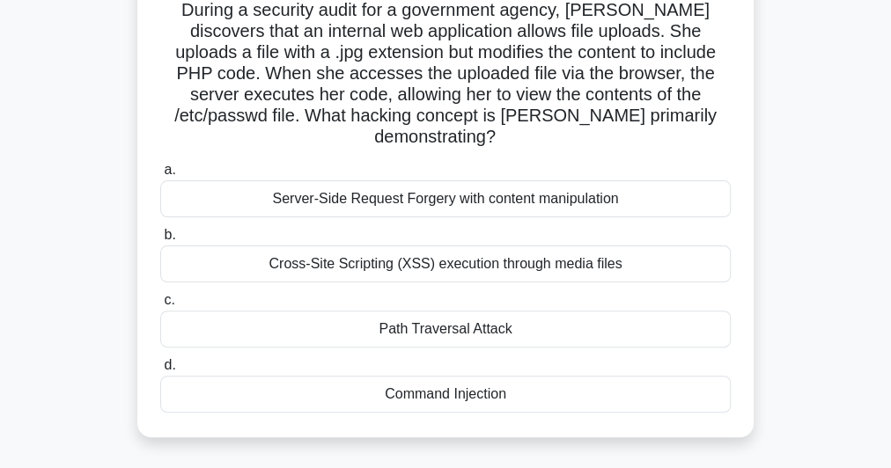
scroll to position [91, 0]
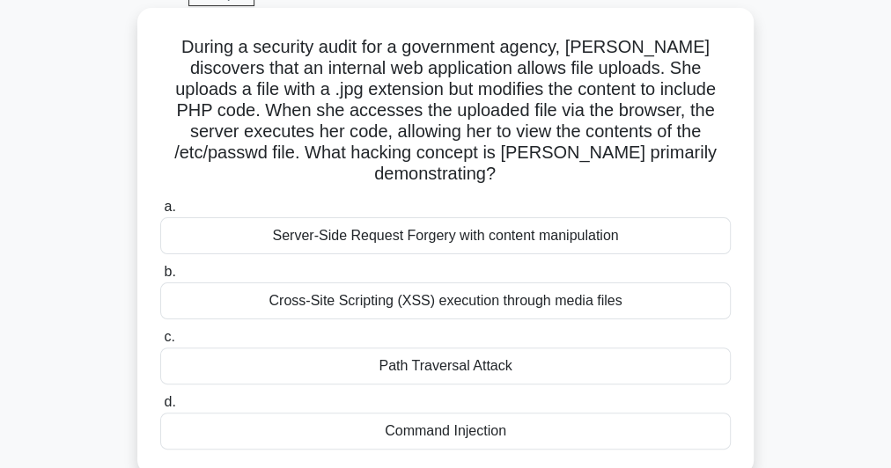
click at [373, 52] on h5 "During a security audit for a government agency, [PERSON_NAME] discovers that a…" at bounding box center [445, 111] width 574 height 150
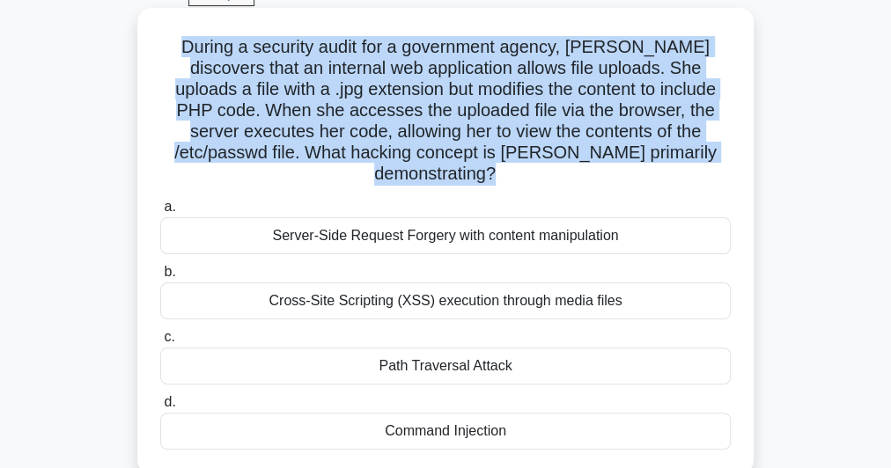
click at [373, 52] on h5 "During a security audit for a government agency, [PERSON_NAME] discovers that a…" at bounding box center [445, 111] width 574 height 150
drag, startPoint x: 269, startPoint y: 210, endPoint x: 510, endPoint y: 413, distance: 314.8
click at [536, 430] on div "During a security audit for a government agency, [PERSON_NAME] discovers that a…" at bounding box center [445, 241] width 602 height 452
click at [319, 414] on div "Command Injection" at bounding box center [445, 431] width 570 height 37
click at [160, 408] on input "d. Command Injection" at bounding box center [160, 402] width 0 height 11
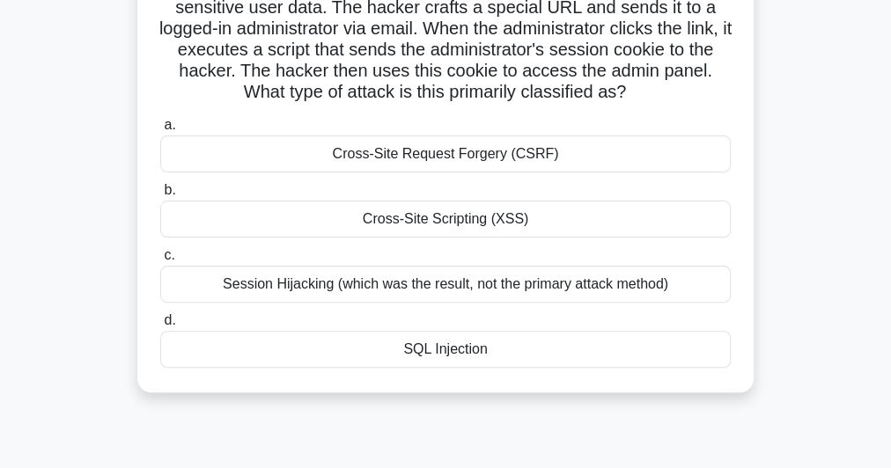
scroll to position [151, 0]
click at [396, 285] on div "Session Hijacking (which was the result, not the primary attack method)" at bounding box center [445, 284] width 570 height 37
click at [160, 261] on input "c. Session Hijacking (which was the result, not the primary attack method)" at bounding box center [160, 255] width 0 height 11
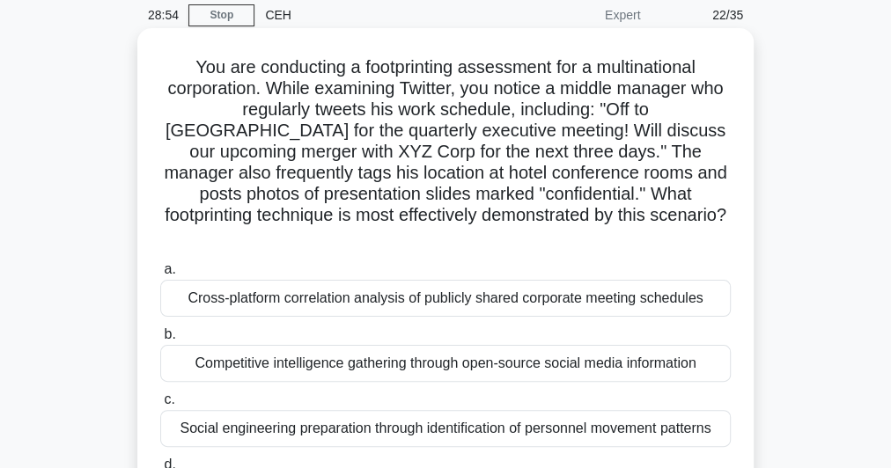
scroll to position [70, 0]
click at [353, 127] on h5 "You are conducting a footprinting assessment for a multinational corporation. W…" at bounding box center [445, 152] width 574 height 192
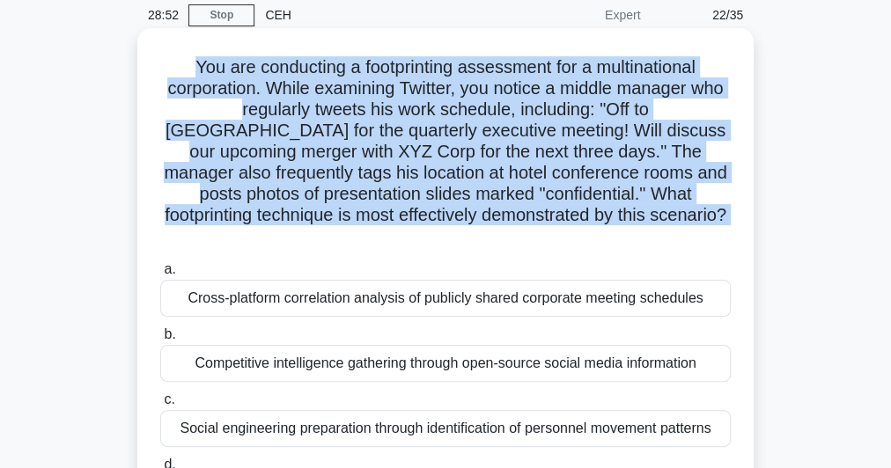
click at [353, 127] on h5 "You are conducting a footprinting assessment for a multinational corporation. W…" at bounding box center [445, 152] width 574 height 192
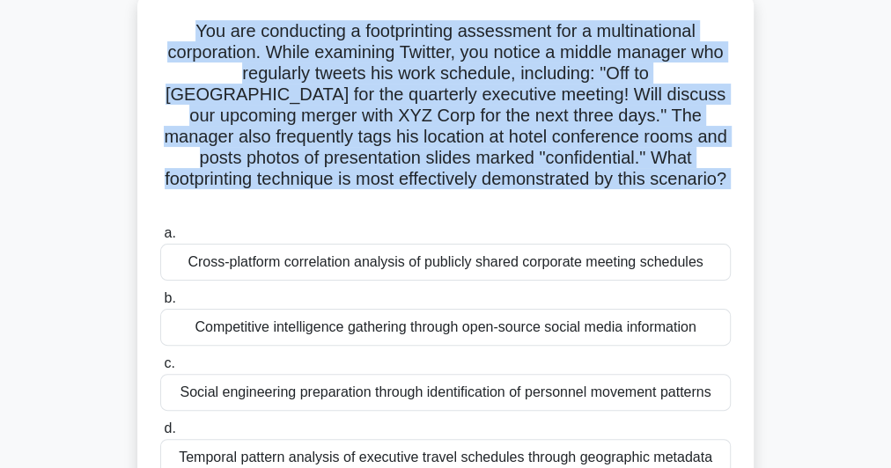
scroll to position [282, 0]
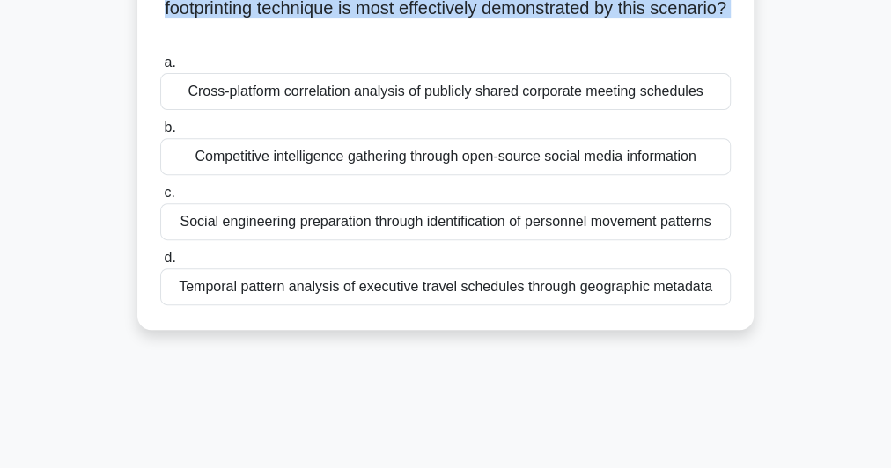
drag, startPoint x: 210, startPoint y: 74, endPoint x: 781, endPoint y: 268, distance: 602.5
click at [781, 268] on div "You are conducting a footprinting assessment for a multinational corporation. W…" at bounding box center [445, 86] width 845 height 530
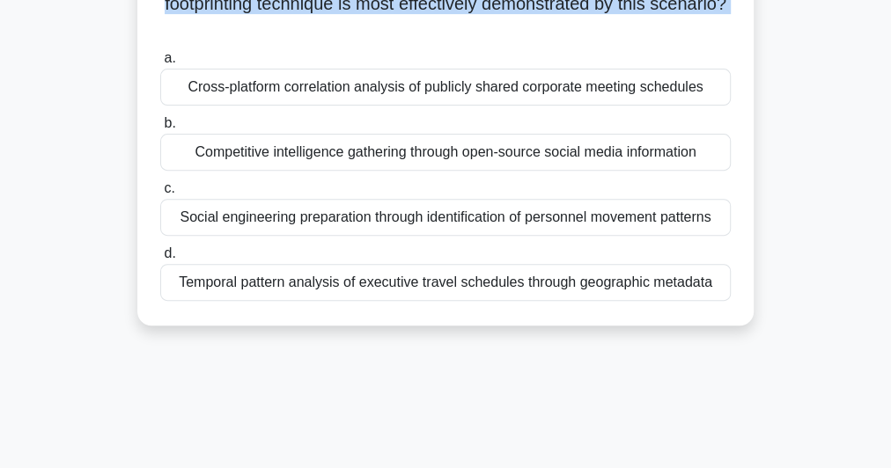
click at [319, 134] on div "Competitive intelligence gathering through open-source social media information" at bounding box center [445, 152] width 570 height 37
click at [160, 129] on input "b. Competitive intelligence gathering through open-source social media informat…" at bounding box center [160, 123] width 0 height 11
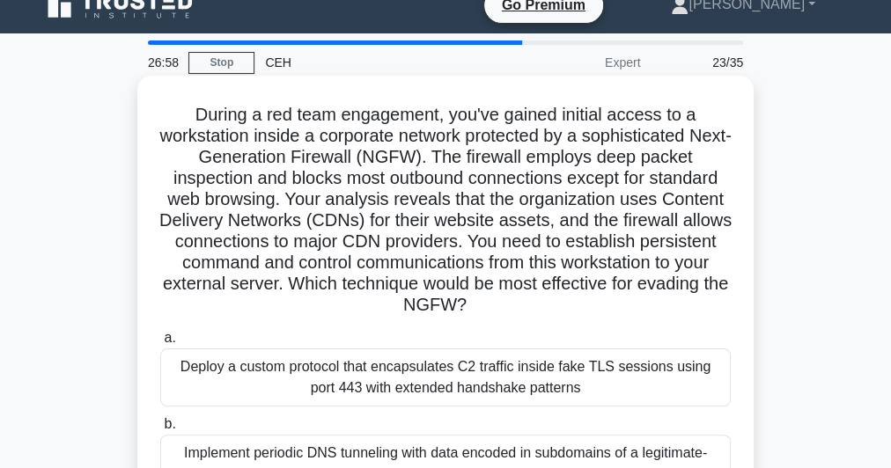
scroll to position [0, 0]
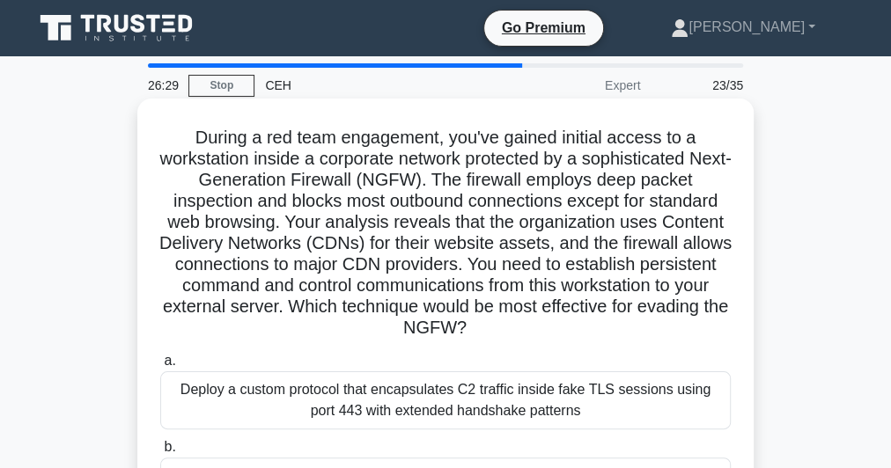
click at [424, 194] on h5 "During a red team engagement, you've gained initial access to a workstation ins…" at bounding box center [445, 233] width 574 height 213
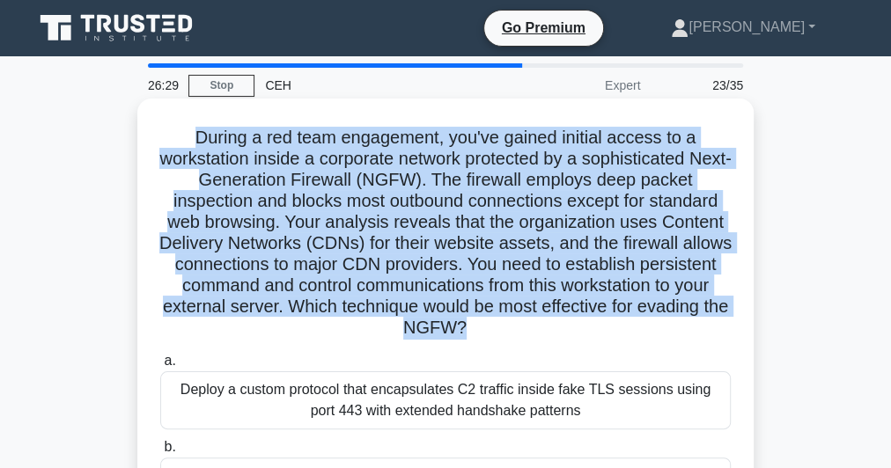
click at [425, 196] on h5 "During a red team engagement, you've gained initial access to a workstation ins…" at bounding box center [445, 233] width 574 height 213
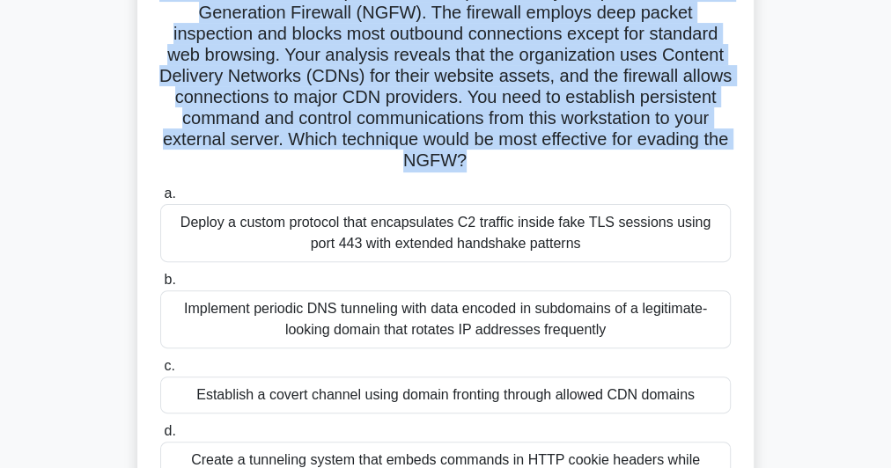
scroll to position [211, 0]
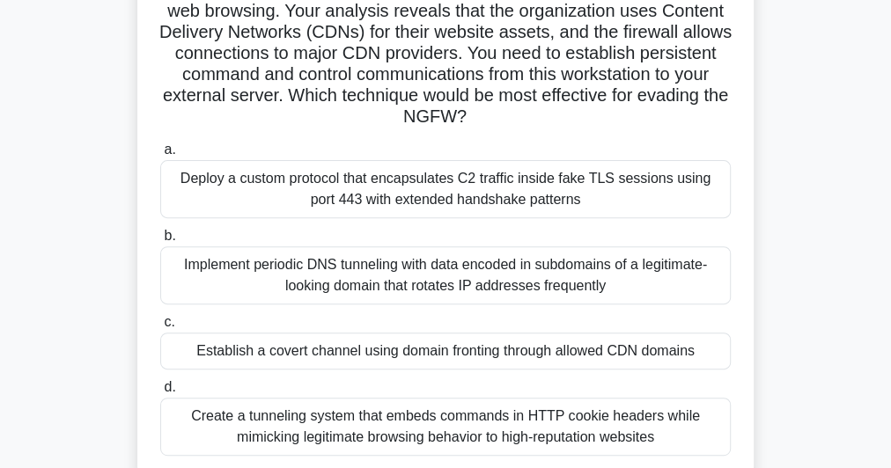
click at [426, 361] on div "Establish a covert channel using domain fronting through allowed CDN domains" at bounding box center [445, 351] width 570 height 37
click at [160, 328] on input "c. Establish a covert channel using domain fronting through allowed CDN domains" at bounding box center [160, 322] width 0 height 11
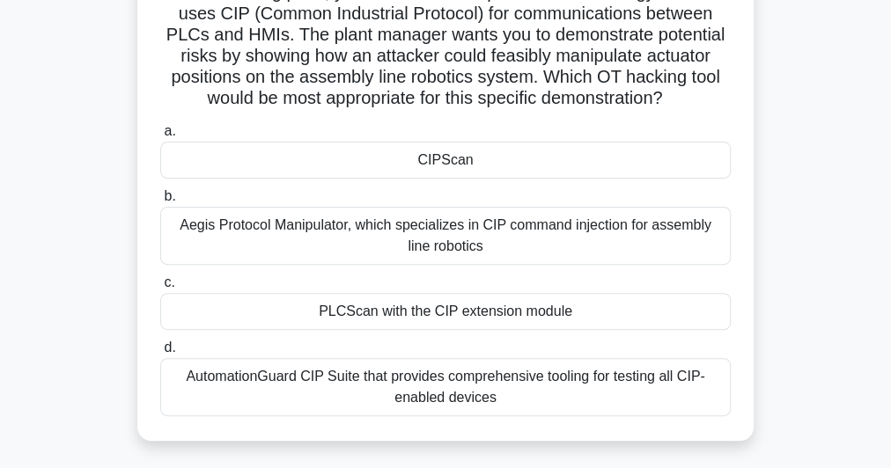
scroll to position [282, 0]
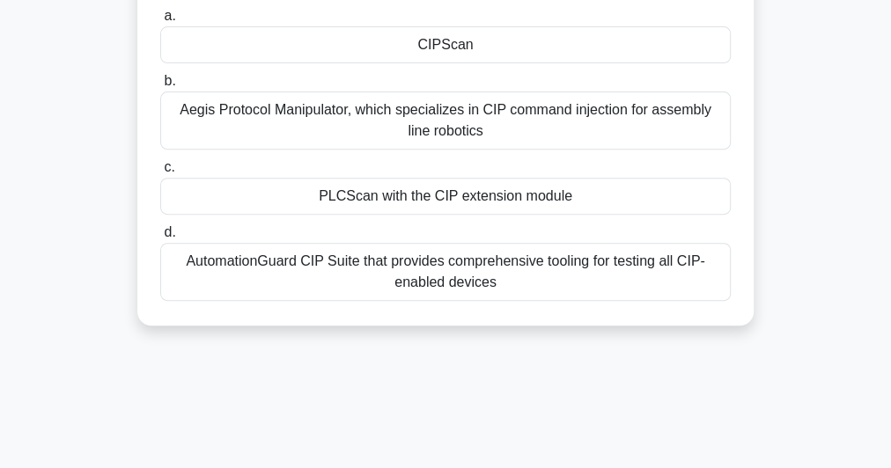
click at [433, 213] on div "PLCScan with the CIP extension module" at bounding box center [445, 196] width 570 height 37
click at [160, 173] on input "c. PLCScan with the CIP extension module" at bounding box center [160, 167] width 0 height 11
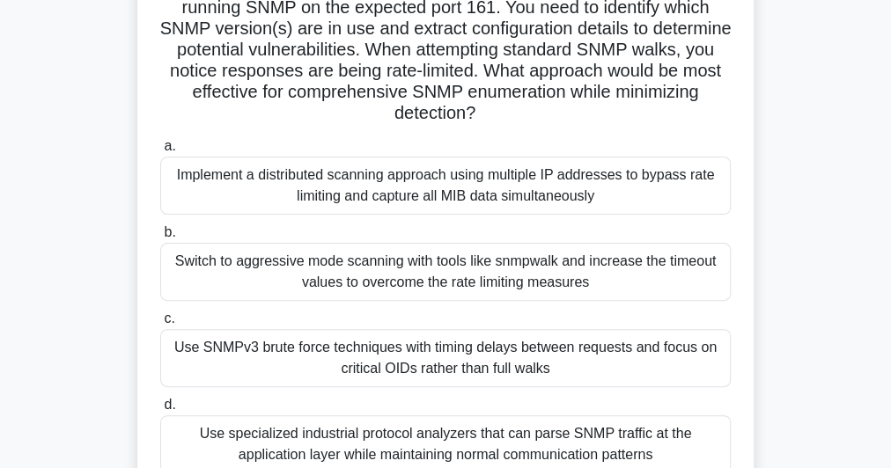
scroll to position [0, 0]
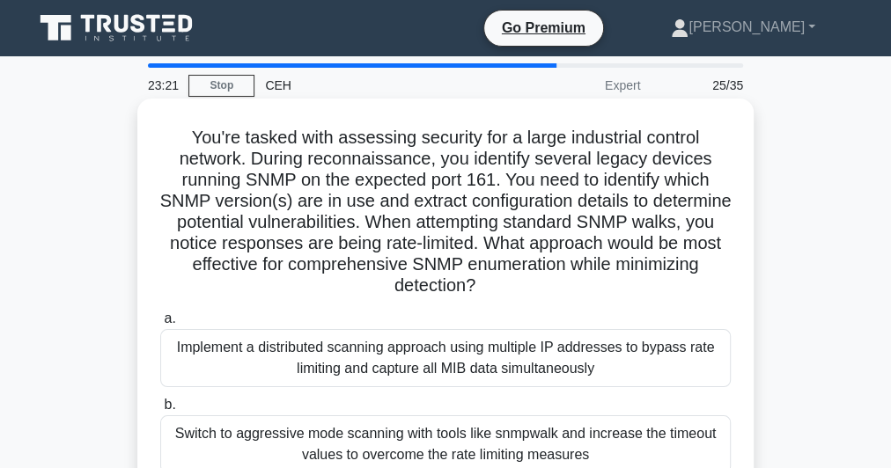
click at [432, 216] on h5 "You're tasked with assessing security for a large industrial control network. D…" at bounding box center [445, 212] width 574 height 171
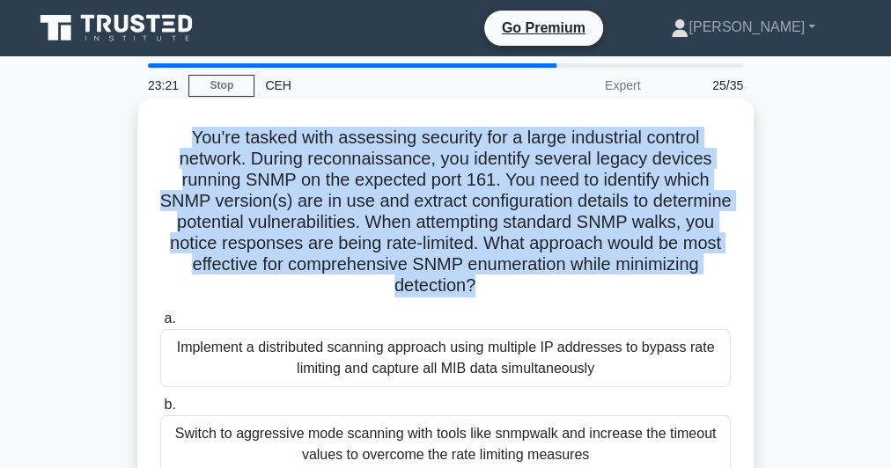
click at [432, 216] on h5 "You're tasked with assessing security for a large industrial control network. D…" at bounding box center [445, 212] width 574 height 171
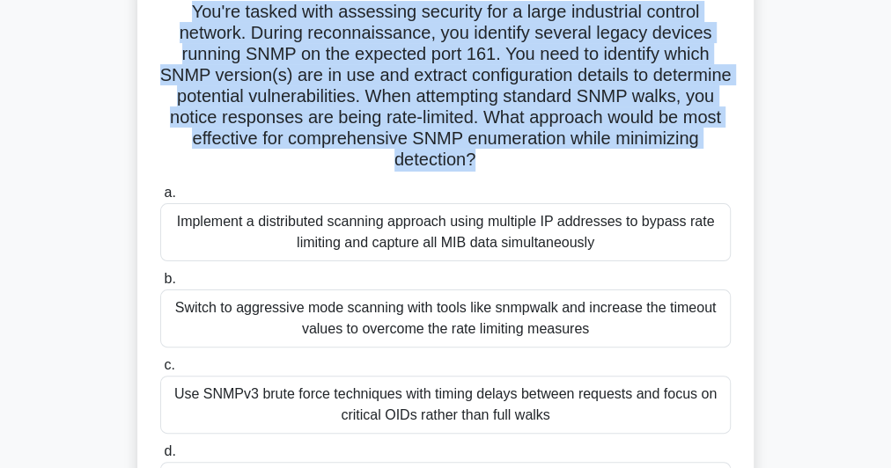
scroll to position [211, 0]
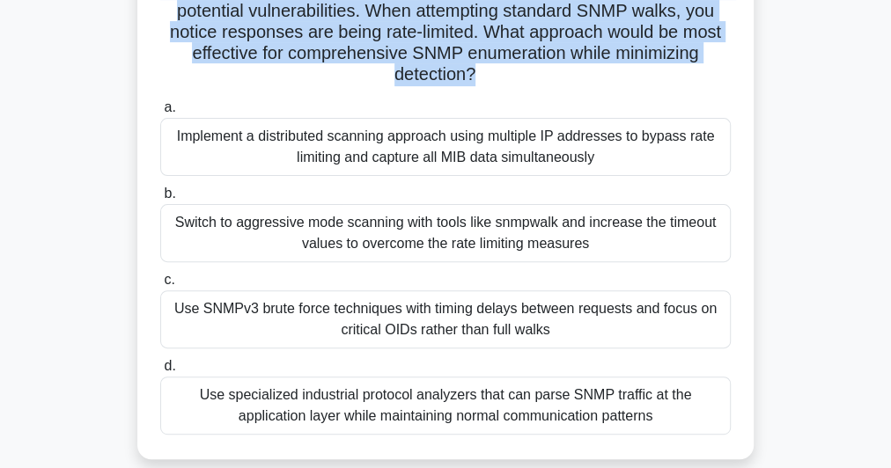
drag, startPoint x: 683, startPoint y: 425, endPoint x: 158, endPoint y: 108, distance: 613.5
click at [158, 108] on div "a. Implement a distributed scanning approach using multiple IP addresses to byp…" at bounding box center [445, 265] width 591 height 345
click at [293, 402] on div "Use specialized industrial protocol analyzers that can parse SNMP traffic at th…" at bounding box center [445, 406] width 570 height 58
click at [160, 372] on input "d. Use specialized industrial protocol analyzers that can parse SNMP traffic at…" at bounding box center [160, 366] width 0 height 11
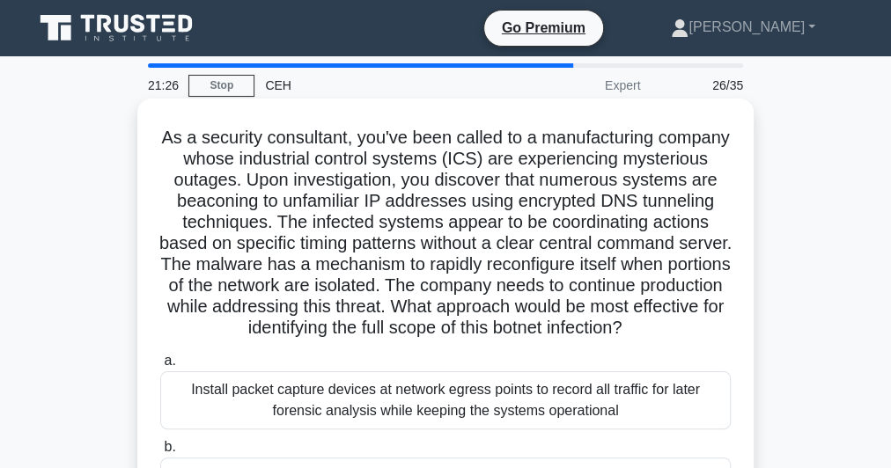
scroll to position [282, 0]
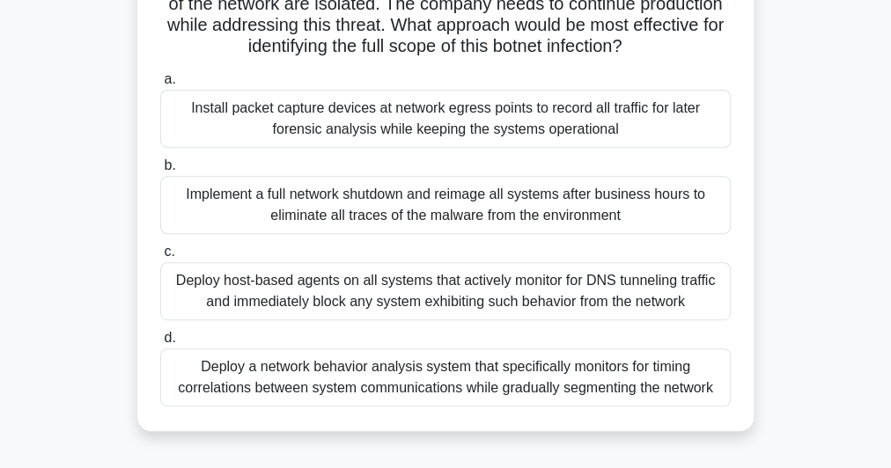
click at [441, 290] on div "Deploy host-based agents on all systems that actively monitor for DNS tunneling…" at bounding box center [445, 291] width 570 height 58
click at [160, 258] on input "c. Deploy host-based agents on all systems that actively monitor for DNS tunnel…" at bounding box center [160, 251] width 0 height 11
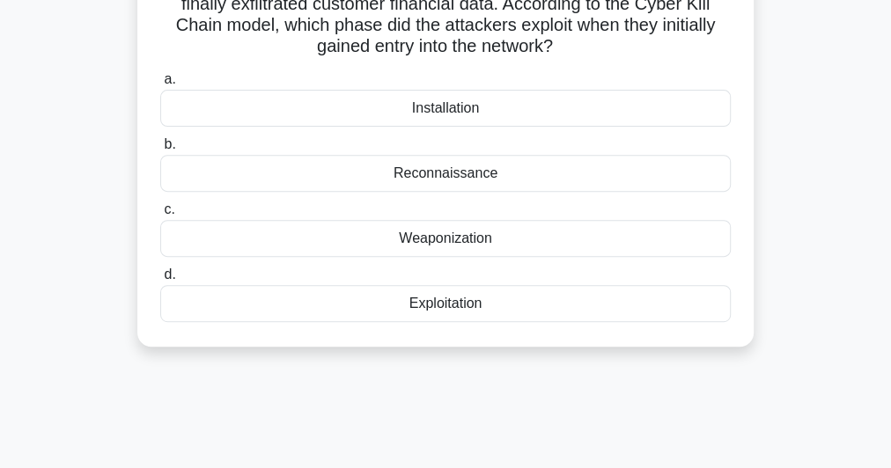
click at [435, 238] on div "Weaponization" at bounding box center [445, 238] width 570 height 37
click at [160, 216] on input "c. Weaponization" at bounding box center [160, 209] width 0 height 11
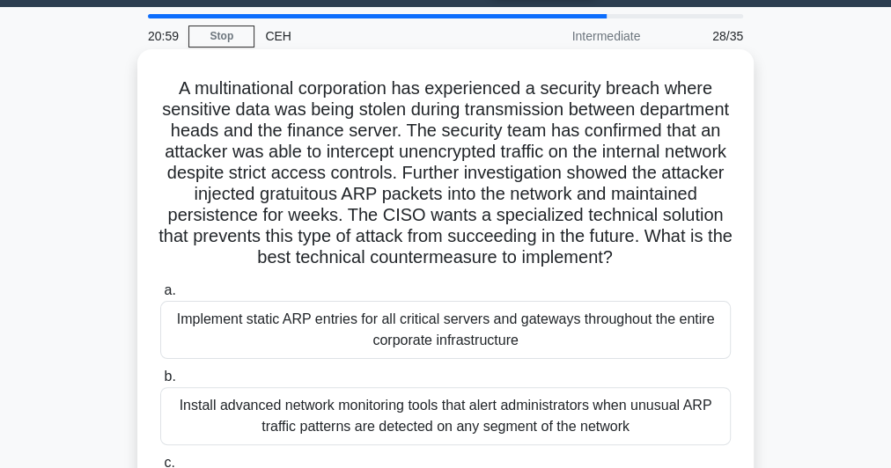
scroll to position [0, 0]
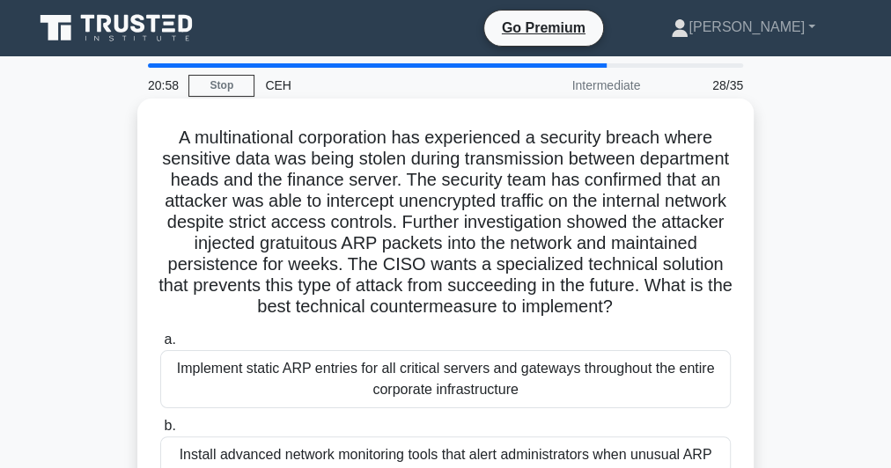
click at [436, 253] on h5 "A multinational corporation has experienced a security breach where sensitive d…" at bounding box center [445, 223] width 574 height 192
click at [435, 253] on h5 "A multinational corporation has experienced a security breach where sensitive d…" at bounding box center [445, 223] width 574 height 192
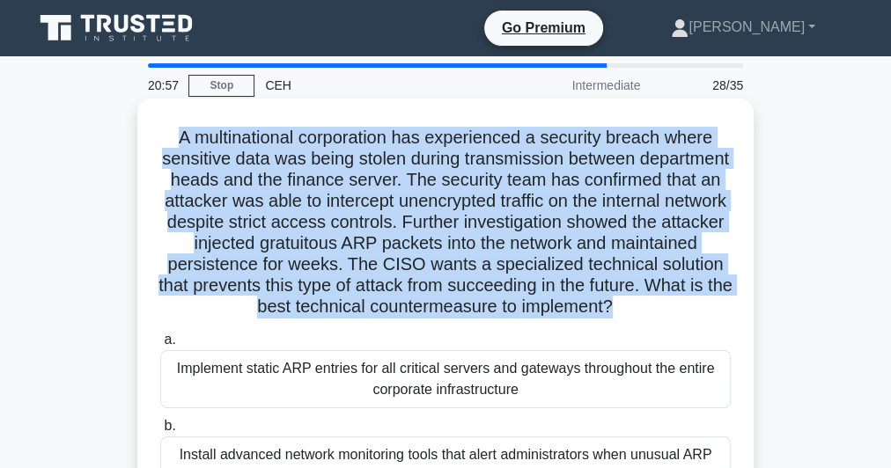
click at [435, 253] on h5 "A multinational corporation has experienced a security breach where sensitive d…" at bounding box center [445, 223] width 574 height 192
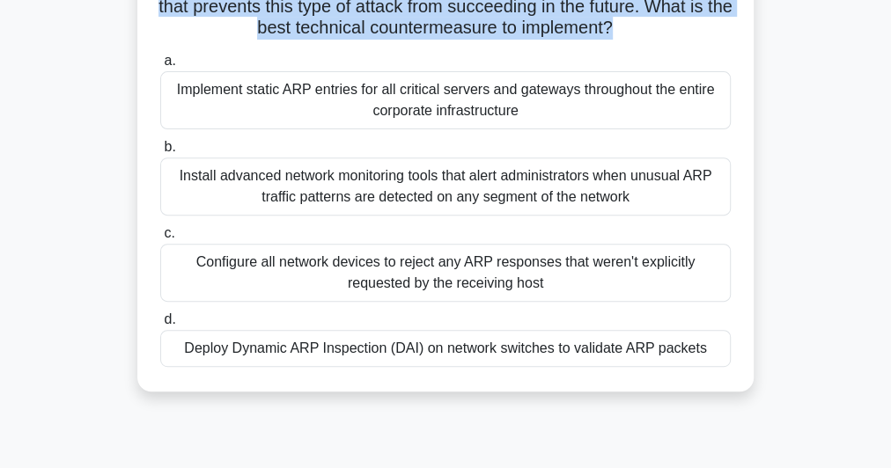
scroll to position [482, 0]
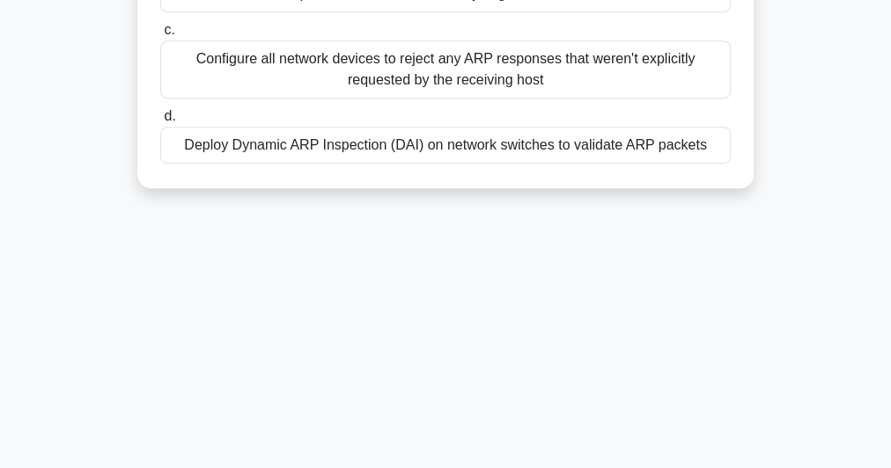
click at [372, 140] on div "Deploy Dynamic ARP Inspection (DAI) on network switches to validate ARP packets" at bounding box center [445, 145] width 570 height 37
click at [160, 122] on input "d. Deploy Dynamic ARP Inspection (DAI) on network switches to validate ARP pack…" at bounding box center [160, 116] width 0 height 11
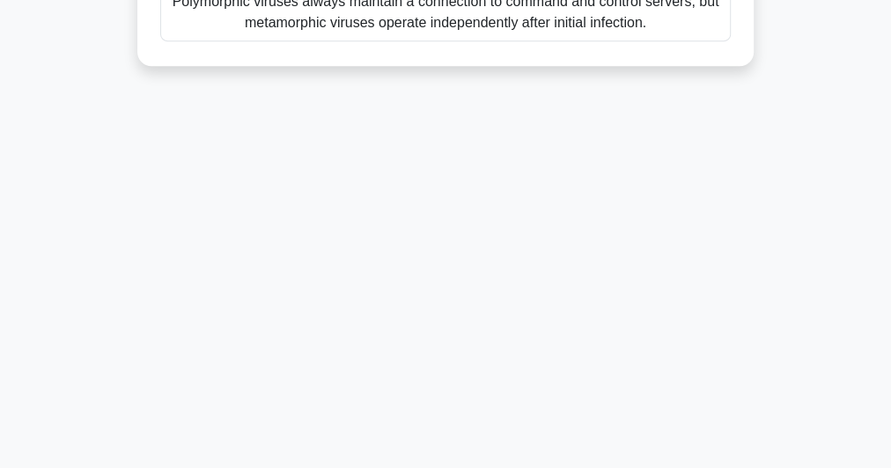
drag, startPoint x: 167, startPoint y: 216, endPoint x: 608, endPoint y: 499, distance: 523.6
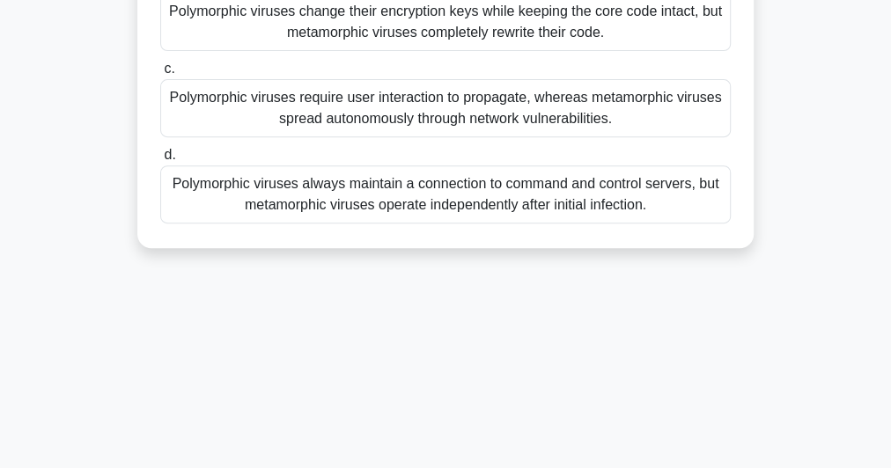
scroll to position [60, 0]
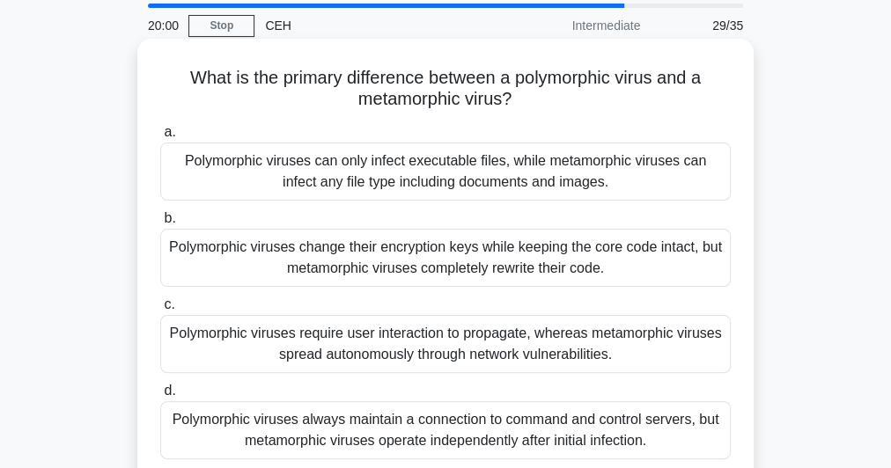
click at [310, 256] on div "Polymorphic viruses change their encryption keys while keeping the core code in…" at bounding box center [445, 258] width 570 height 58
click at [160, 224] on input "b. Polymorphic viruses change their encryption keys while keeping the core code…" at bounding box center [160, 218] width 0 height 11
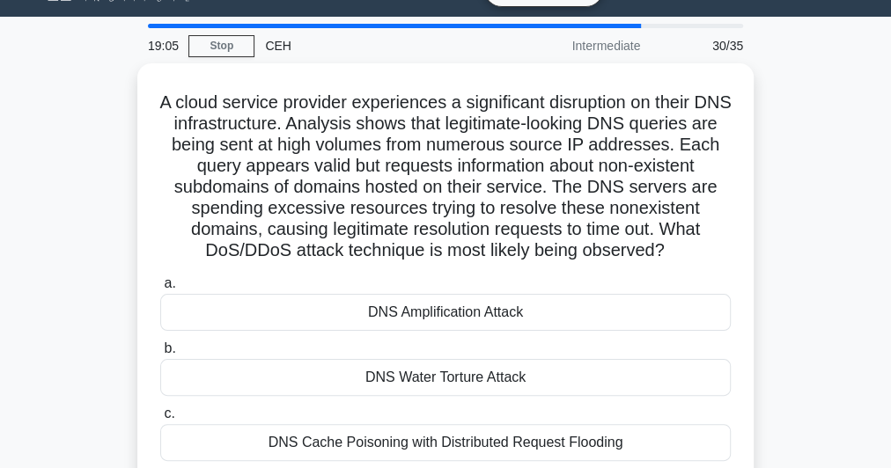
scroll to position [0, 0]
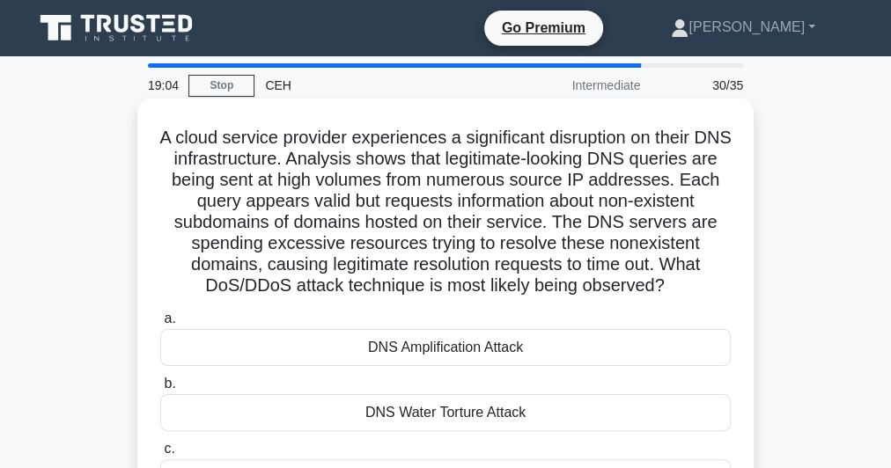
click at [438, 180] on h5 "A cloud service provider experiences a significant disruption on their DNS infr…" at bounding box center [445, 212] width 574 height 171
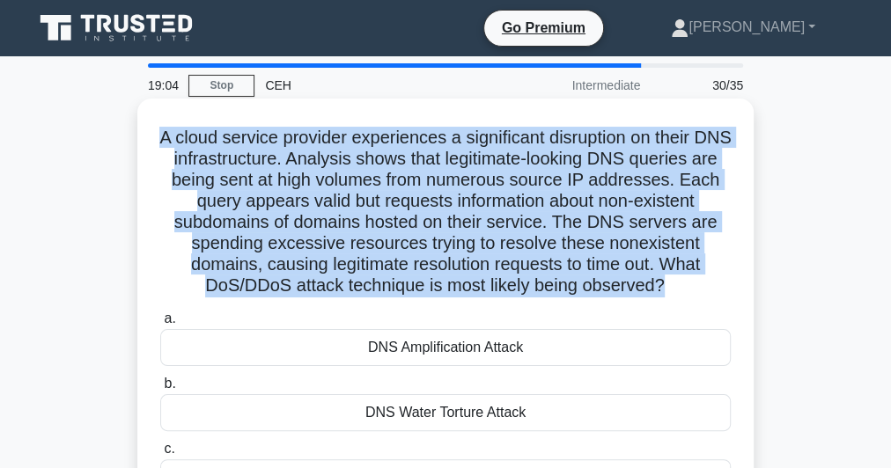
click at [438, 180] on h5 "A cloud service provider experiences a significant disruption on their DNS infr…" at bounding box center [445, 212] width 574 height 171
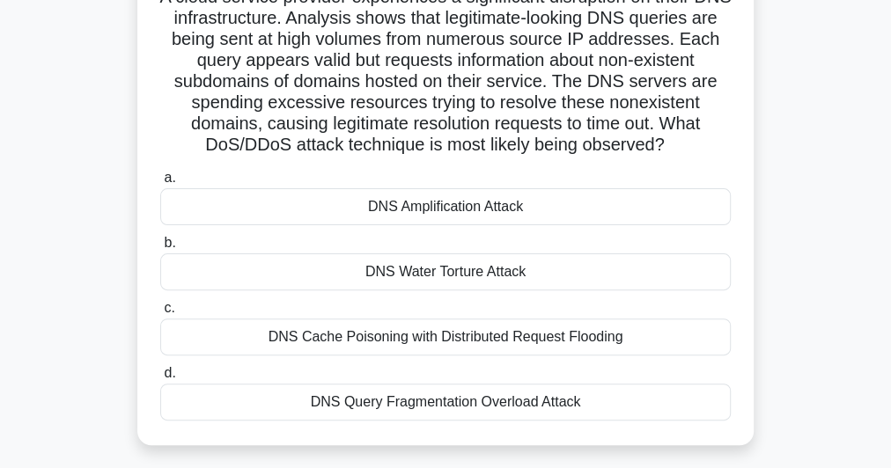
click at [495, 339] on div "DNS Cache Poisoning with Distributed Request Flooding" at bounding box center [445, 337] width 570 height 37
click at [160, 314] on input "c. DNS Cache Poisoning with Distributed Request Flooding" at bounding box center [160, 308] width 0 height 11
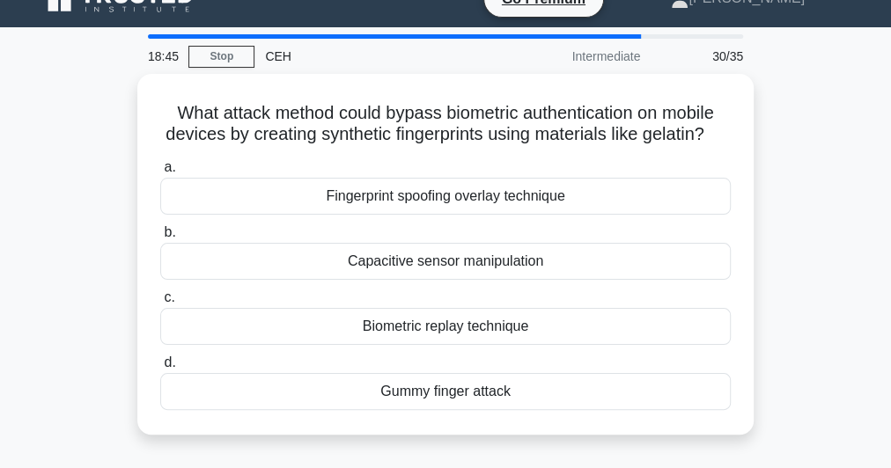
scroll to position [0, 0]
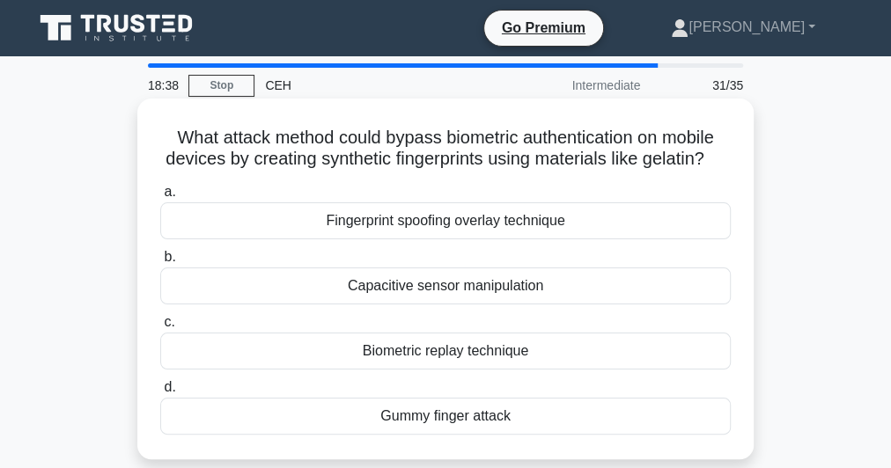
click at [405, 146] on h5 "What attack method could bypass biometric authentication on mobile devices by c…" at bounding box center [445, 149] width 574 height 44
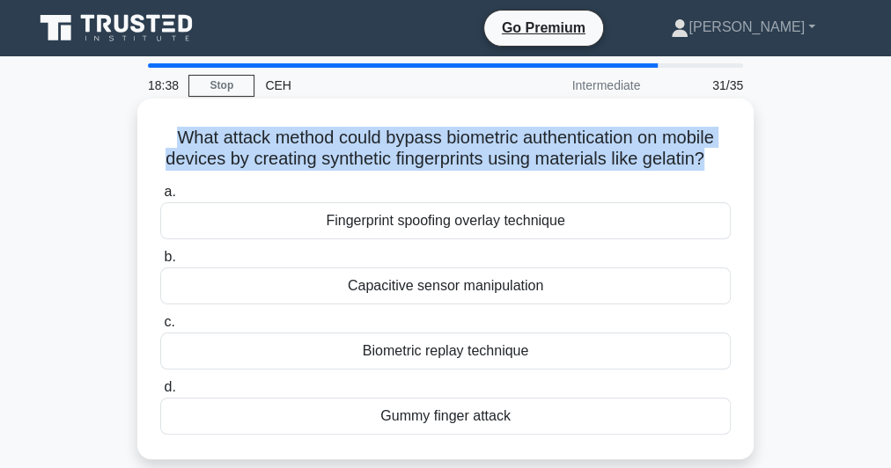
click at [405, 146] on h5 "What attack method could bypass biometric authentication on mobile devices by c…" at bounding box center [445, 149] width 574 height 44
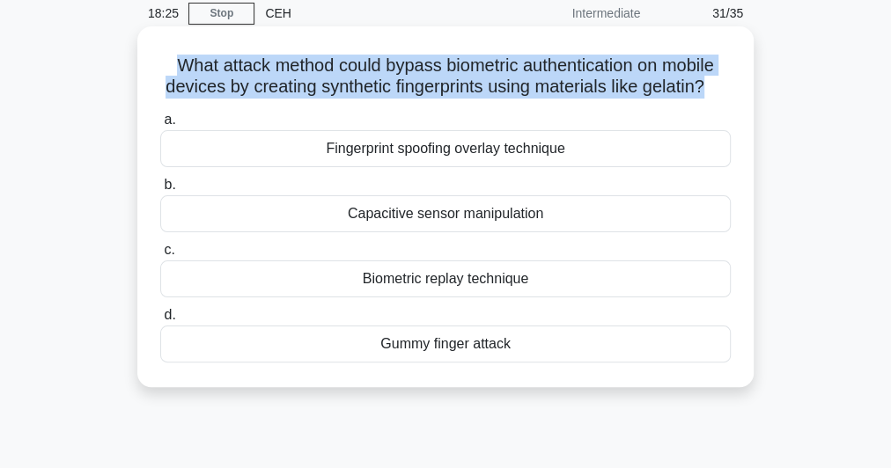
scroll to position [141, 0]
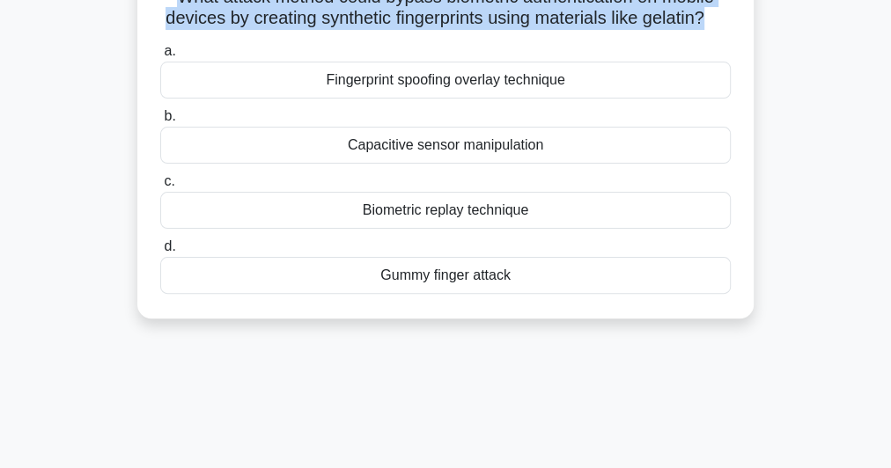
drag, startPoint x: 287, startPoint y: 102, endPoint x: 656, endPoint y: 309, distance: 422.8
click at [656, 297] on div "a. Fingerprint spoofing overlay technique b. Capacitive sensor manipulation c. …" at bounding box center [445, 167] width 591 height 260
click at [459, 294] on div "Gummy finger attack" at bounding box center [445, 275] width 570 height 37
click at [160, 253] on input "d. Gummy finger attack" at bounding box center [160, 246] width 0 height 11
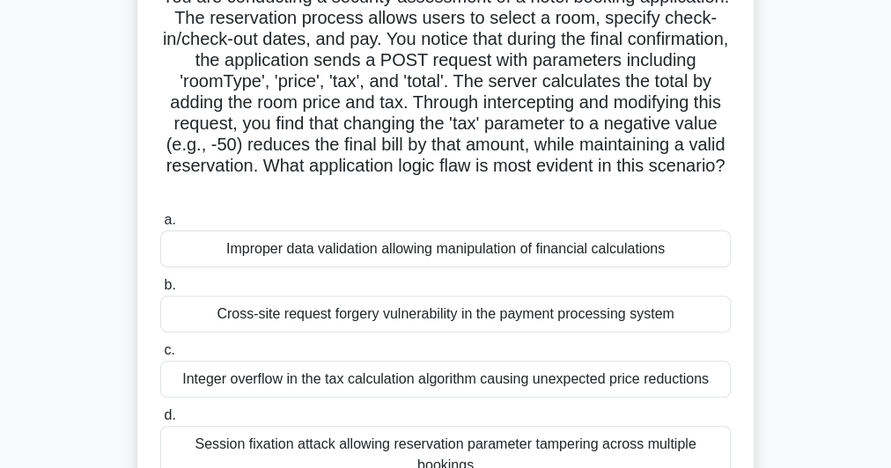
click at [442, 253] on div "Improper data validation allowing manipulation of financial calculations" at bounding box center [445, 249] width 570 height 37
click at [160, 226] on input "a. Improper data validation allowing manipulation of financial calculations" at bounding box center [160, 220] width 0 height 11
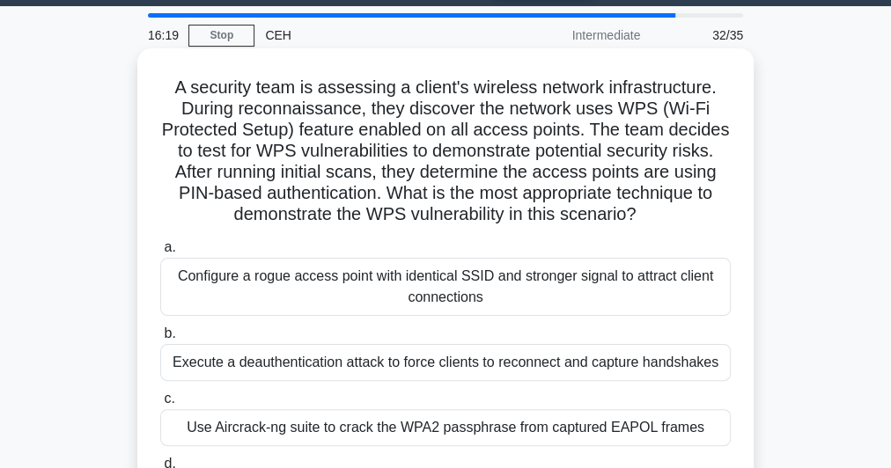
scroll to position [0, 0]
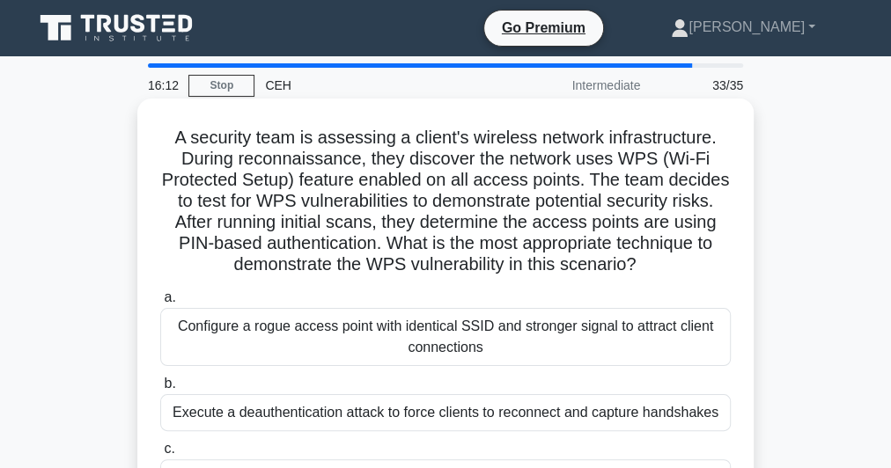
click at [370, 340] on div "Configure a rogue access point with identical SSID and stronger signal to attra…" at bounding box center [445, 337] width 570 height 58
click at [160, 304] on input "a. Configure a rogue access point with identical SSID and stronger signal to at…" at bounding box center [160, 297] width 0 height 11
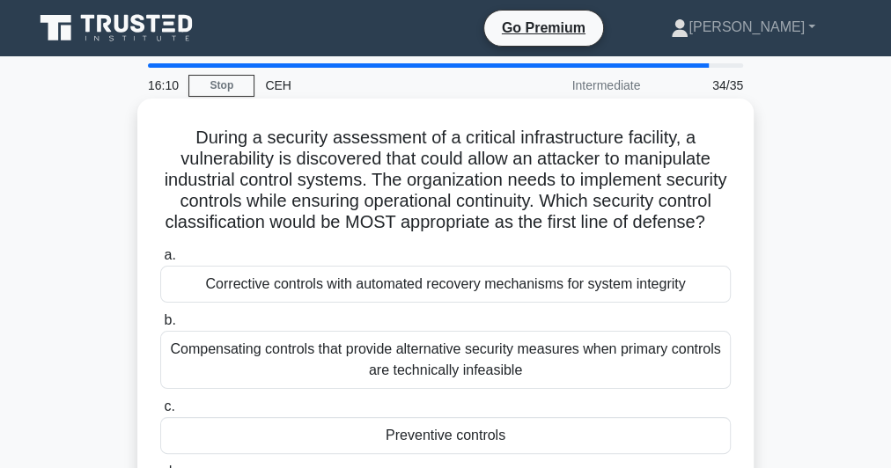
click at [363, 303] on div "Corrective controls with automated recovery mechanisms for system integrity" at bounding box center [445, 284] width 570 height 37
click at [160, 261] on input "a. Corrective controls with automated recovery mechanisms for system integrity" at bounding box center [160, 255] width 0 height 11
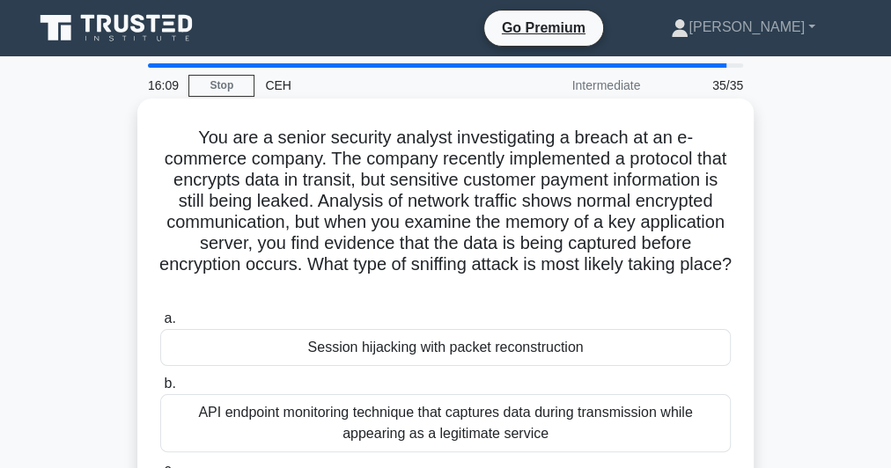
click at [366, 346] on div "Session hijacking with packet reconstruction" at bounding box center [445, 347] width 570 height 37
click at [160, 325] on input "a. Session hijacking with packet reconstruction" at bounding box center [160, 318] width 0 height 11
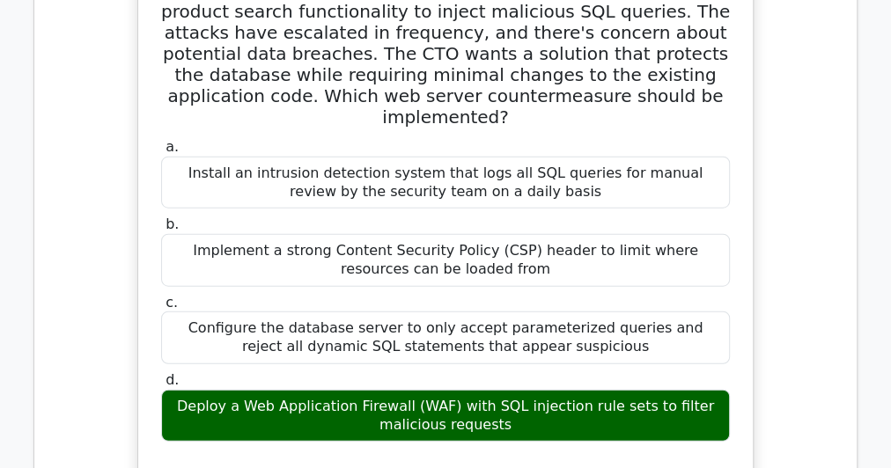
scroll to position [1690, 0]
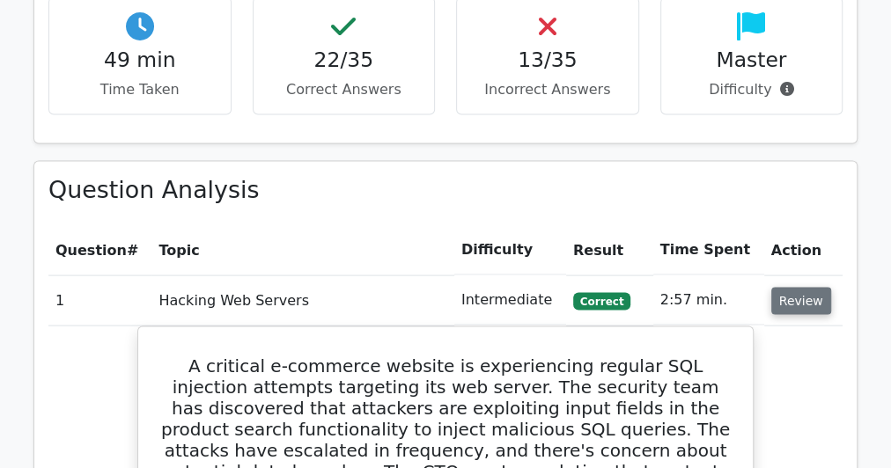
click at [771, 288] on button "Review" at bounding box center [801, 301] width 60 height 27
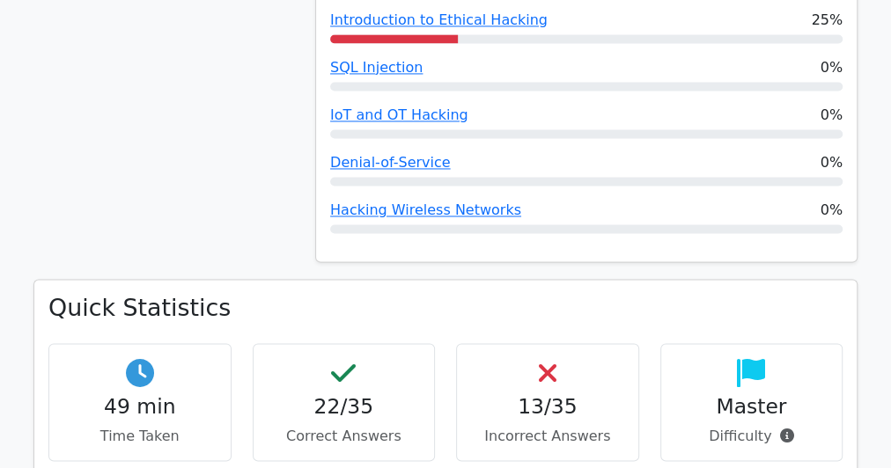
scroll to position [1338, 0]
